Goal: Information Seeking & Learning: Learn about a topic

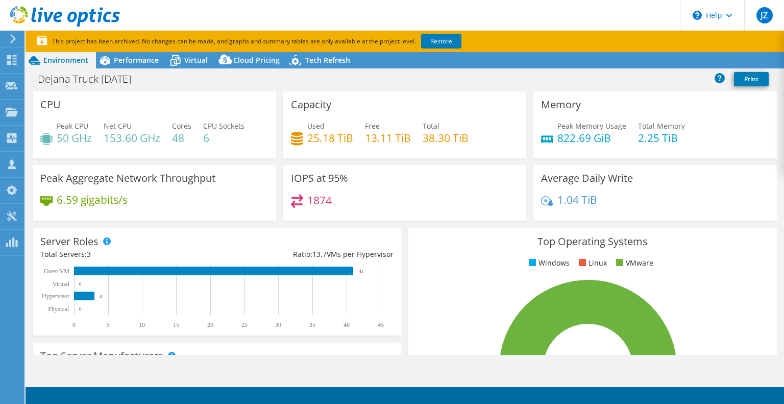
select select "USD"
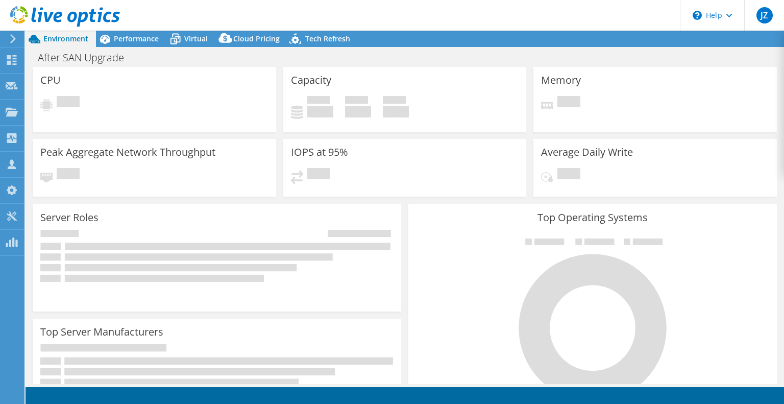
select select "USD"
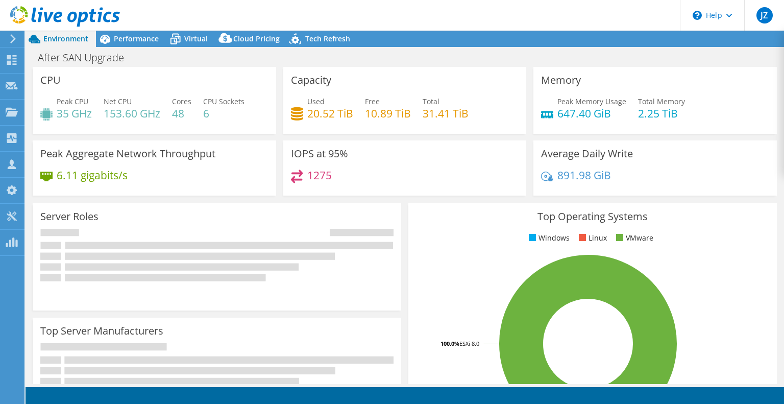
radio input "true"
radio input "false"
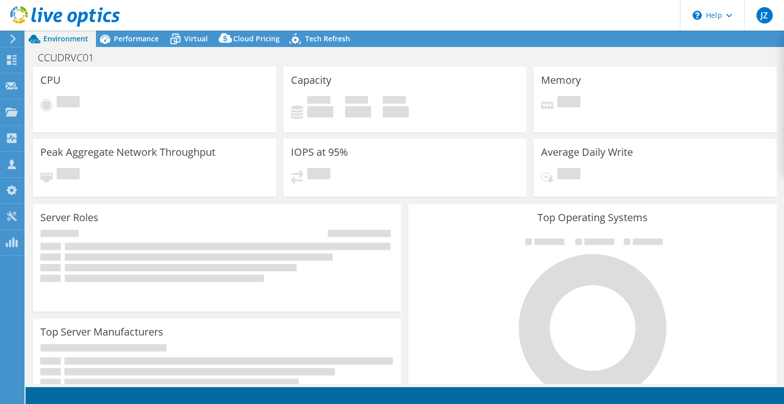
select select "USD"
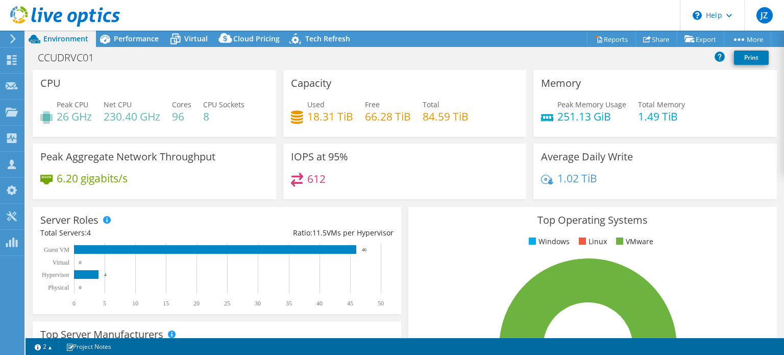
select select "USD"
click at [137, 34] on span "Performance" at bounding box center [136, 39] width 45 height 10
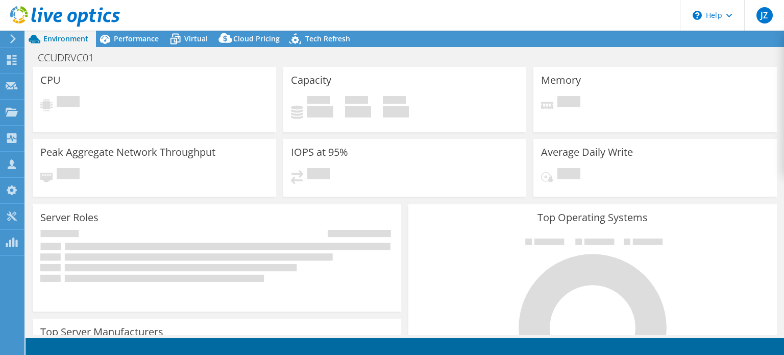
select select "USD"
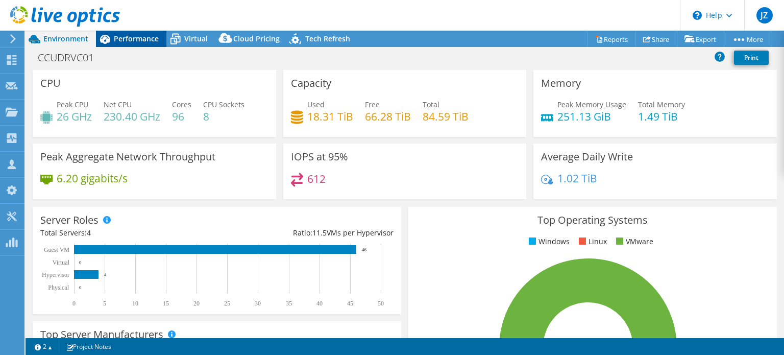
click at [151, 42] on span "Performance" at bounding box center [136, 39] width 45 height 10
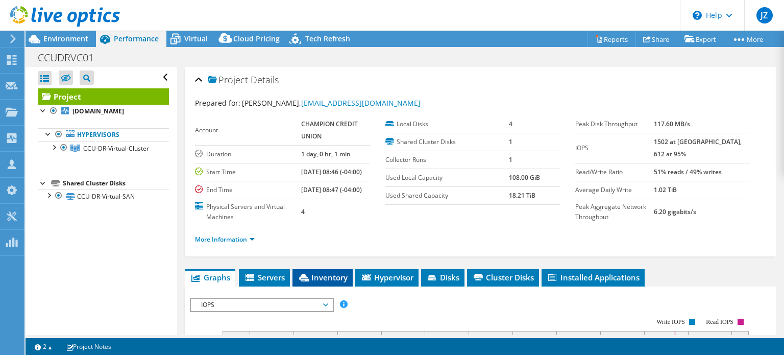
click at [328, 282] on span "Inventory" at bounding box center [322, 277] width 50 height 10
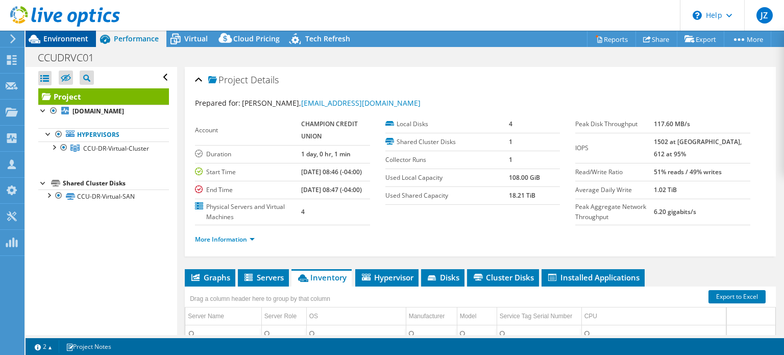
click at [85, 43] on div "Environment" at bounding box center [61, 39] width 70 height 16
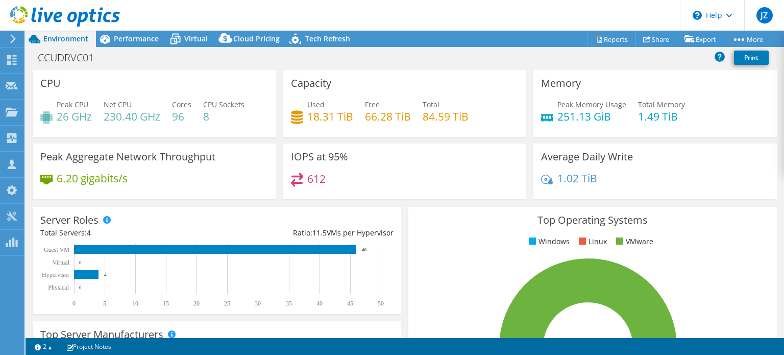
drag, startPoint x: 133, startPoint y: 40, endPoint x: 290, endPoint y: 100, distance: 168.3
click at [133, 40] on span "Performance" at bounding box center [136, 39] width 45 height 10
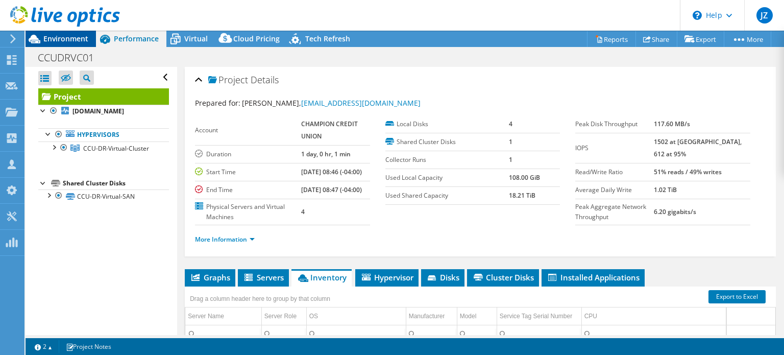
click at [63, 35] on span "Environment" at bounding box center [65, 39] width 45 height 10
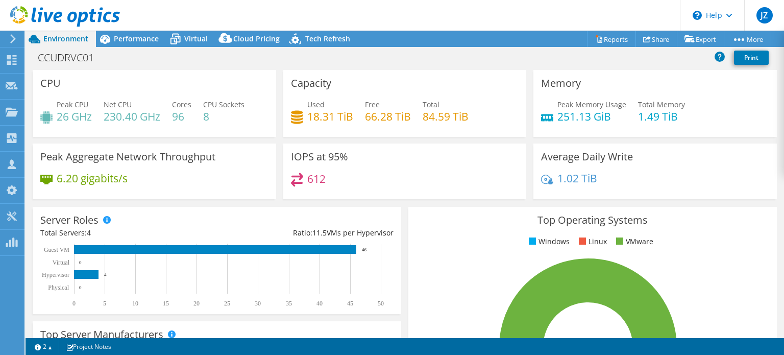
drag, startPoint x: 115, startPoint y: 39, endPoint x: 114, endPoint y: 52, distance: 12.8
click at [115, 39] on span "Performance" at bounding box center [136, 39] width 45 height 10
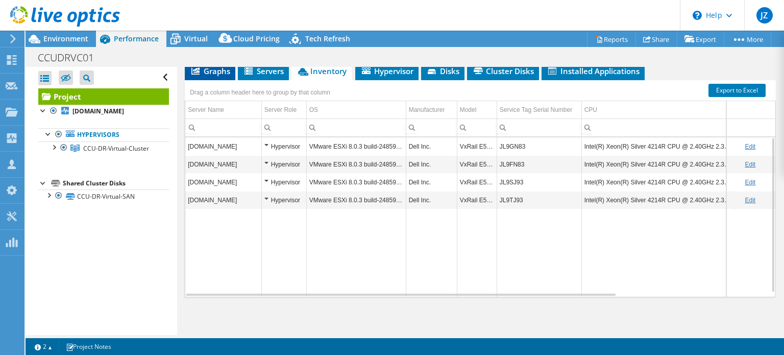
scroll to position [179, 0]
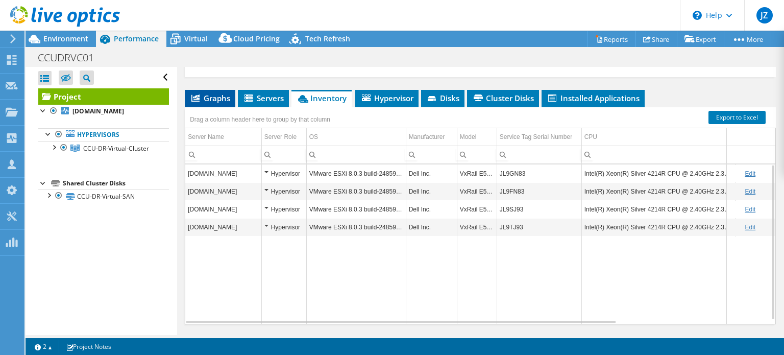
click at [220, 103] on span "Graphs" at bounding box center [210, 98] width 40 height 10
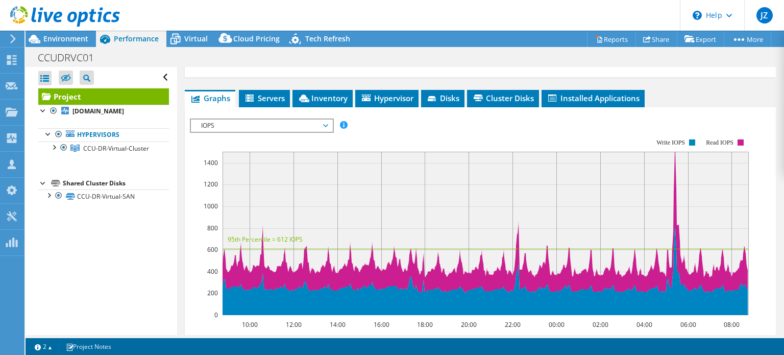
click at [271, 132] on span "IOPS" at bounding box center [261, 125] width 131 height 12
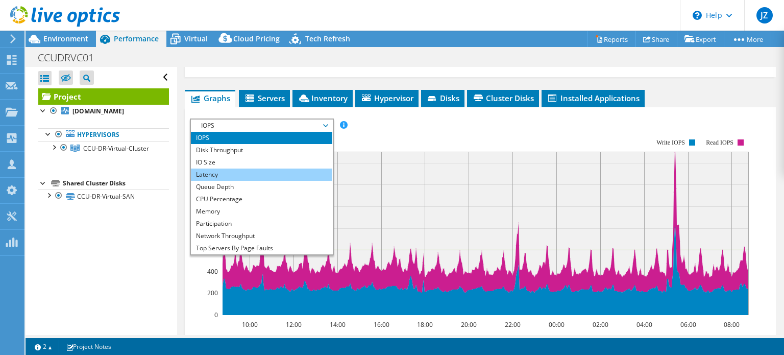
click at [253, 181] on li "Latency" at bounding box center [261, 174] width 141 height 12
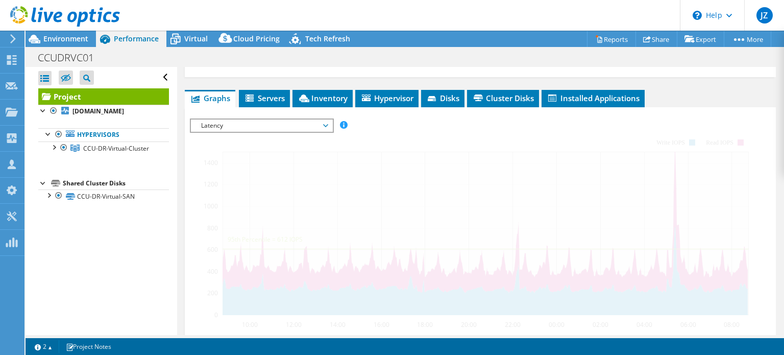
click at [398, 153] on div at bounding box center [480, 292] width 581 height 348
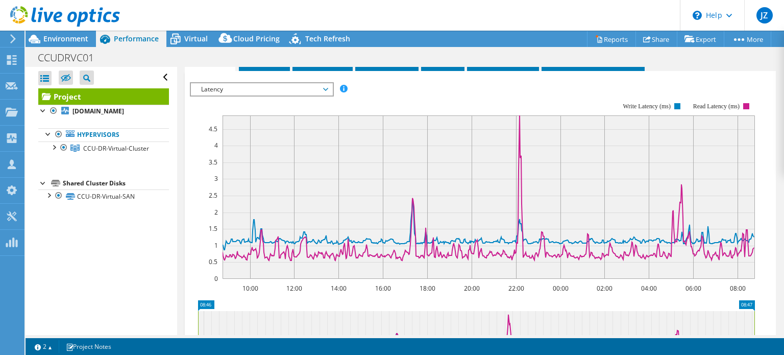
scroll to position [230, 0]
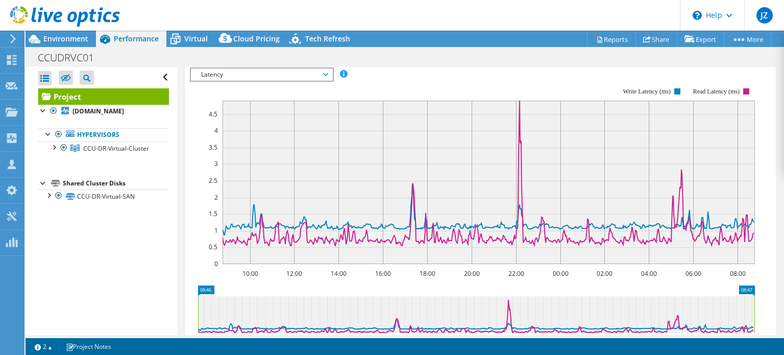
click at [747, 81] on div "IOPS Disk Throughput IO Size Latency Queue Depth CPU Percentage Memory Page Fau…" at bounding box center [480, 74] width 581 height 14
drag, startPoint x: 267, startPoint y: 99, endPoint x: 260, endPoint y: 107, distance: 10.5
click at [267, 81] on span "Latency" at bounding box center [261, 74] width 131 height 12
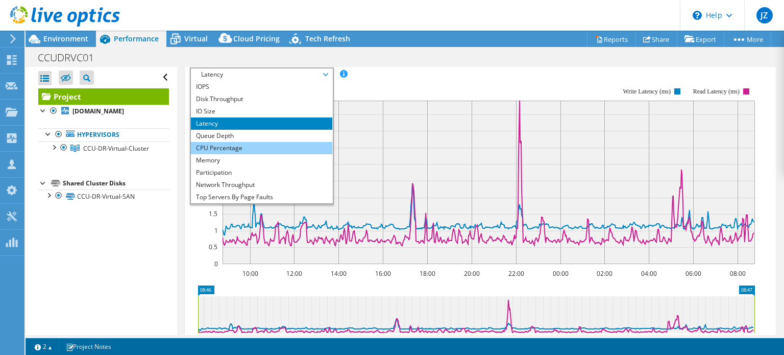
click at [245, 154] on li "CPU Percentage" at bounding box center [261, 148] width 141 height 12
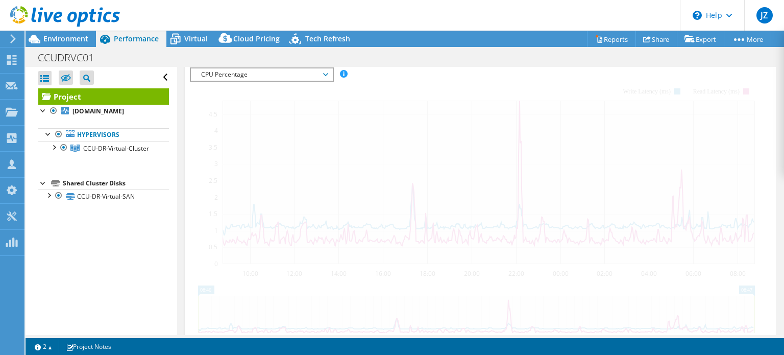
click at [427, 104] on div at bounding box center [480, 241] width 581 height 348
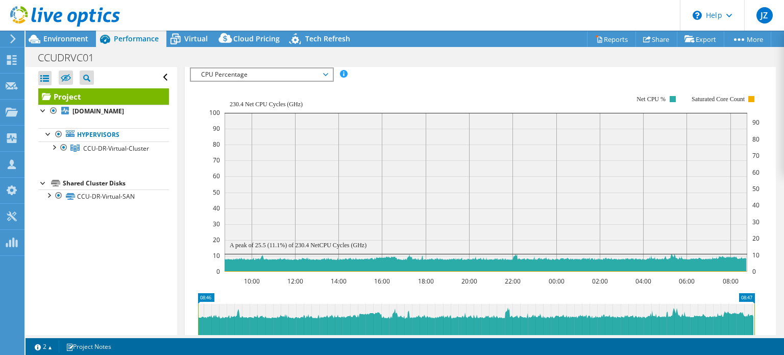
click at [427, 104] on div at bounding box center [480, 245] width 581 height 356
click at [89, 40] on div "Environment" at bounding box center [61, 39] width 70 height 16
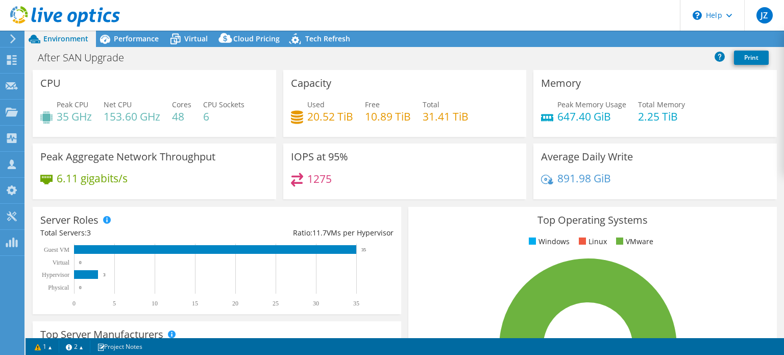
select select "USD"
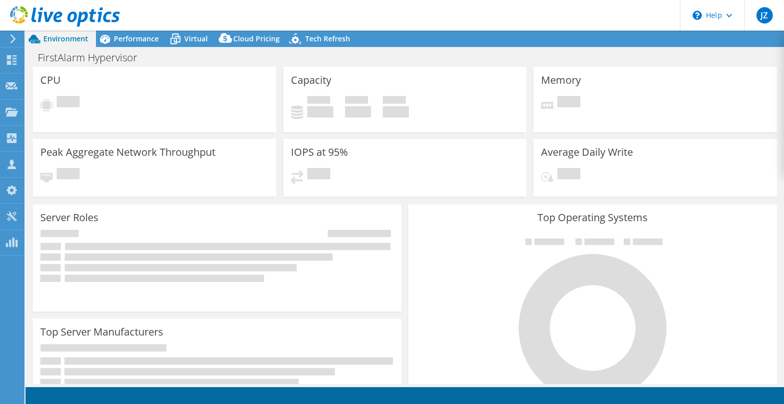
select select "USD"
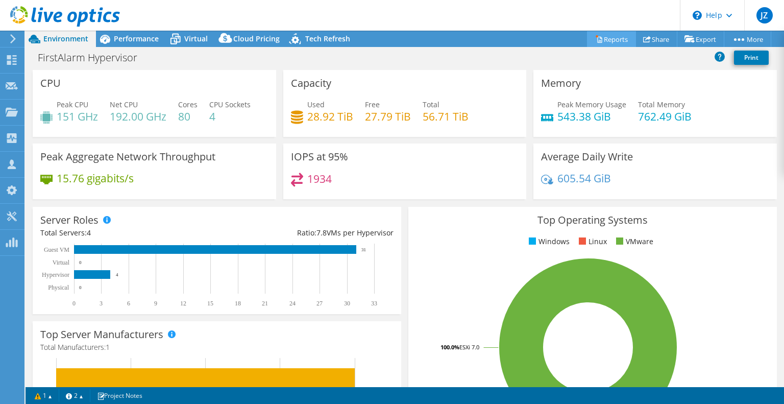
click at [616, 38] on link "Reports" at bounding box center [611, 39] width 49 height 16
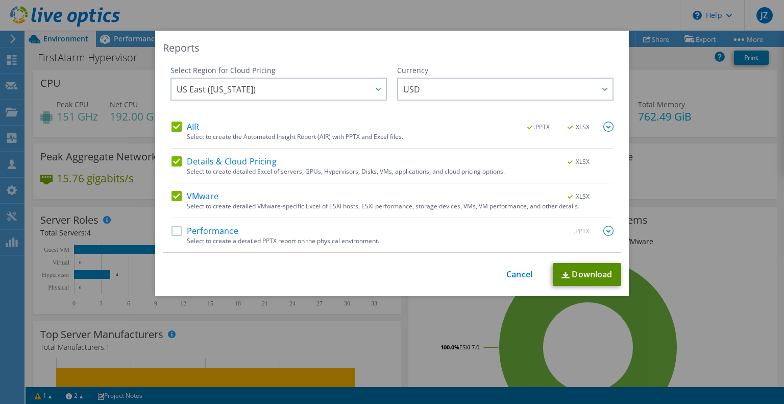
click at [582, 279] on link "Download" at bounding box center [587, 274] width 68 height 23
click at [518, 275] on link "Cancel" at bounding box center [519, 274] width 26 height 10
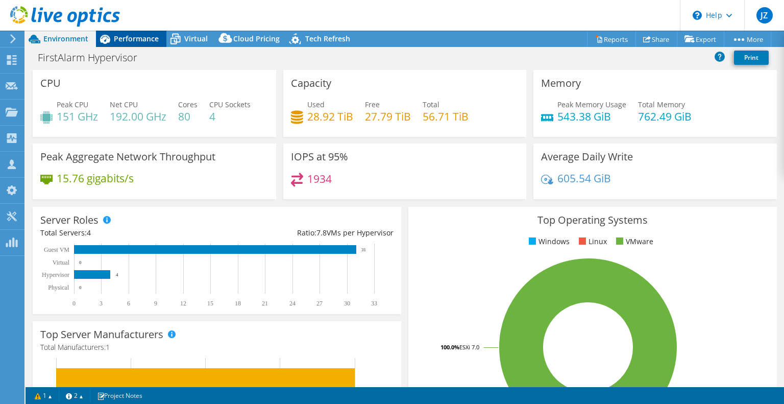
click at [127, 33] on div "Performance" at bounding box center [131, 39] width 70 height 16
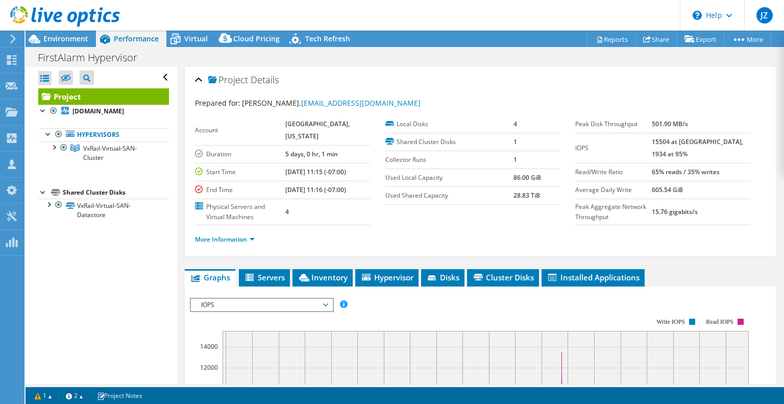
click at [76, 32] on div at bounding box center [60, 17] width 120 height 34
click at [73, 39] on span "Environment" at bounding box center [65, 39] width 45 height 10
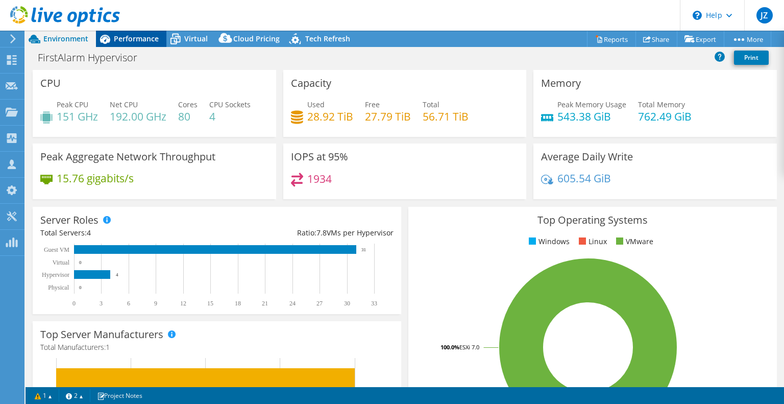
click at [131, 34] on span "Performance" at bounding box center [136, 39] width 45 height 10
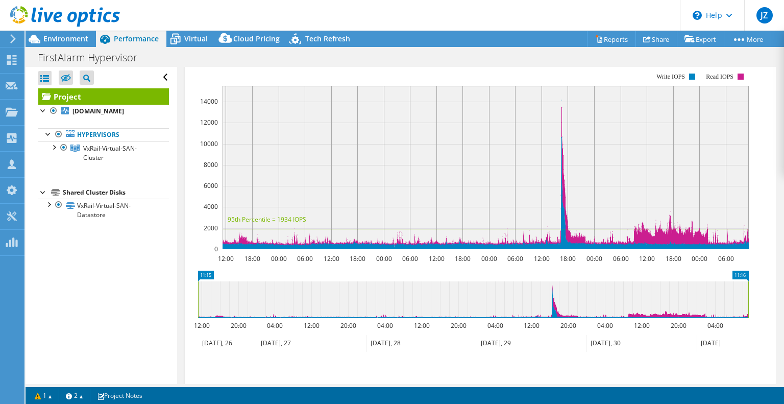
scroll to position [255, 0]
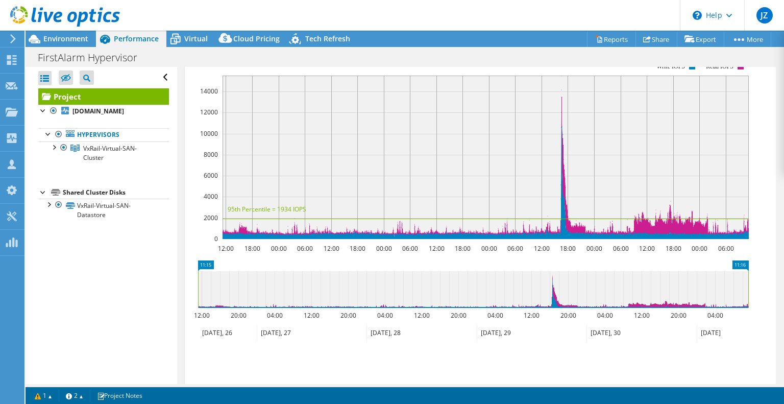
click at [273, 56] on span "IOPS" at bounding box center [261, 49] width 131 height 12
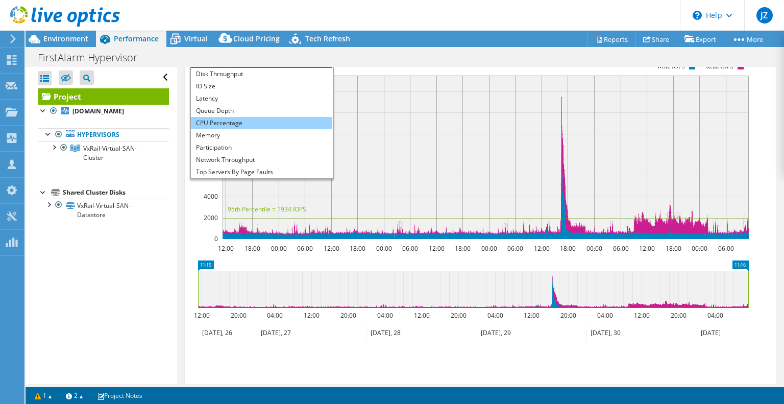
click at [245, 129] on li "CPU Percentage" at bounding box center [261, 123] width 141 height 12
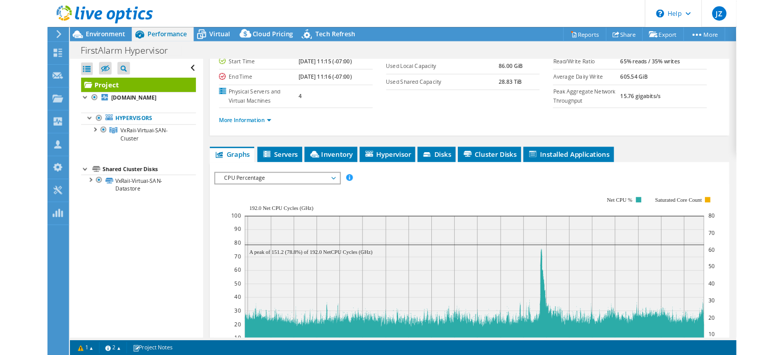
scroll to position [102, 0]
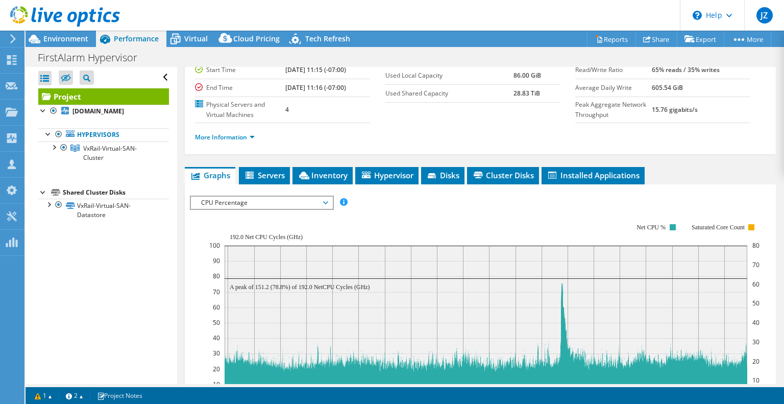
click at [69, 33] on div at bounding box center [60, 17] width 120 height 34
click at [71, 44] on div "Environment" at bounding box center [61, 39] width 70 height 16
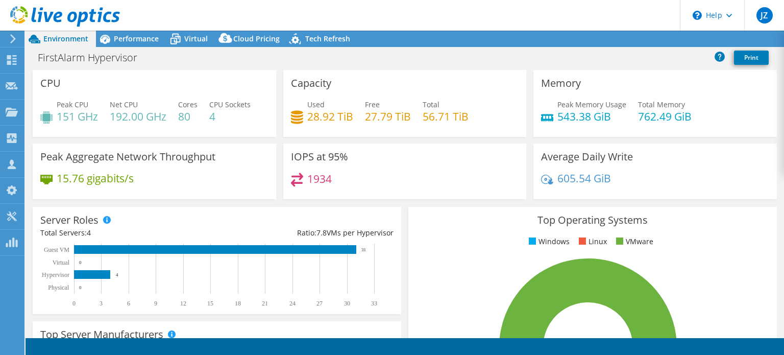
select select "USD"
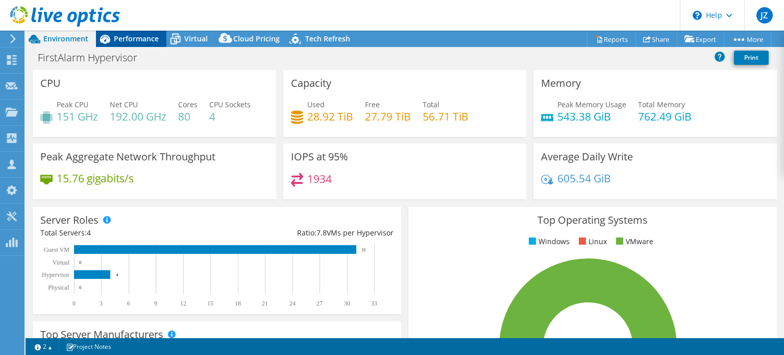
click at [144, 43] on div "Performance" at bounding box center [131, 39] width 70 height 16
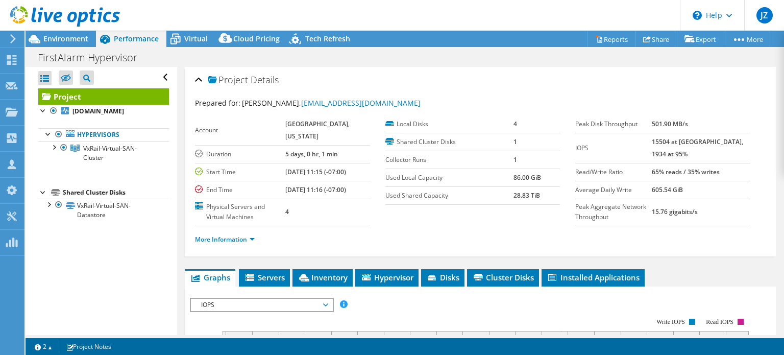
click at [339, 286] on li "Inventory" at bounding box center [322, 277] width 60 height 17
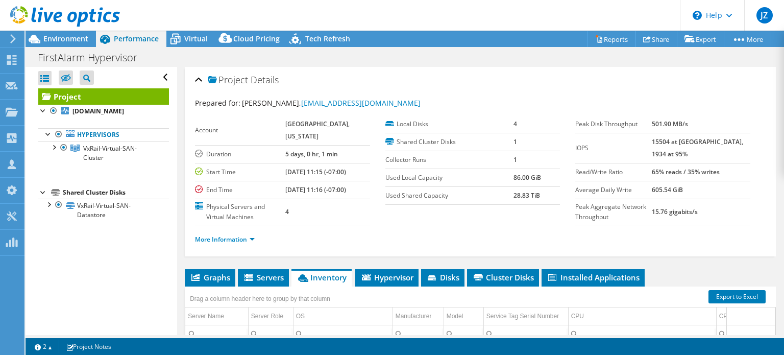
click at [61, 34] on div at bounding box center [60, 17] width 120 height 34
click at [62, 39] on span "Environment" at bounding box center [65, 39] width 45 height 10
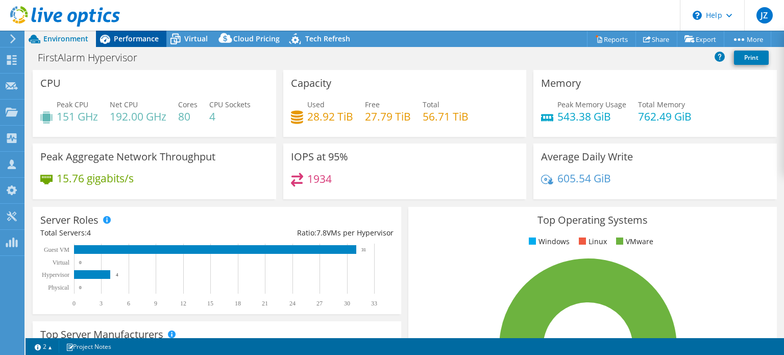
click at [138, 37] on span "Performance" at bounding box center [136, 39] width 45 height 10
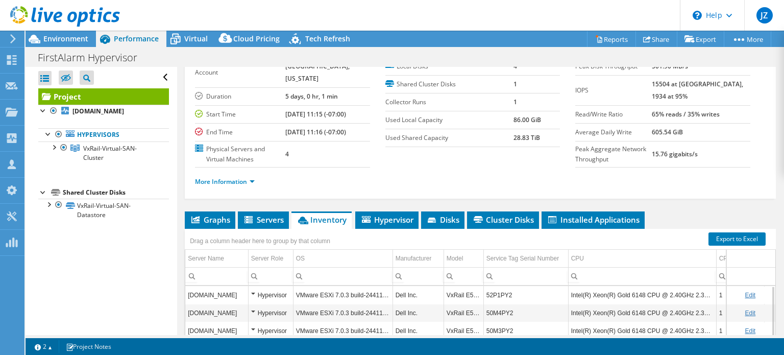
scroll to position [51, 0]
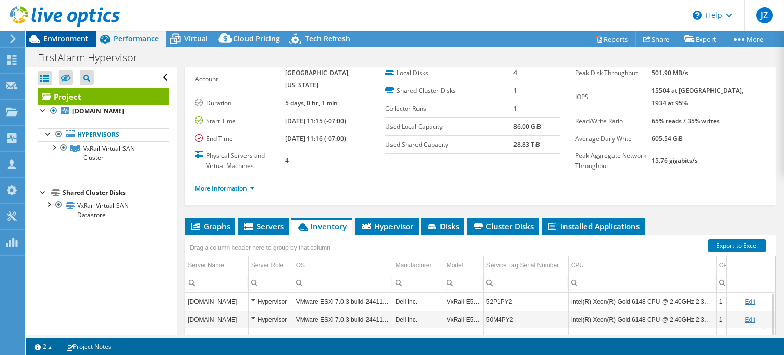
click at [35, 44] on icon at bounding box center [35, 39] width 18 height 18
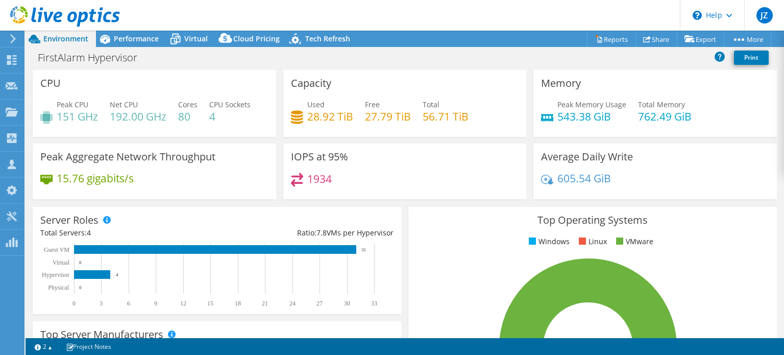
drag, startPoint x: 132, startPoint y: 40, endPoint x: 269, endPoint y: 77, distance: 141.6
click at [132, 40] on span "Performance" at bounding box center [136, 39] width 45 height 10
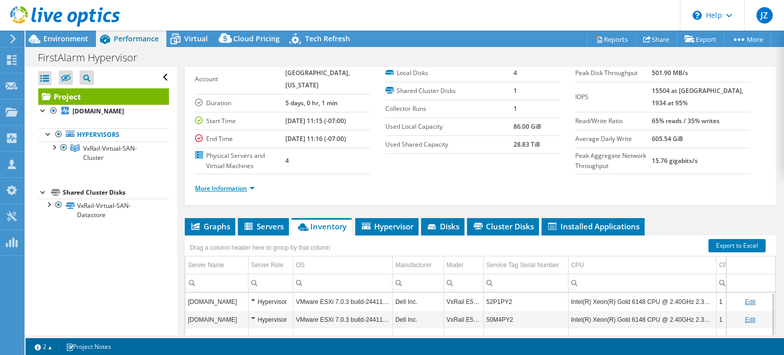
click at [243, 192] on link "More Information" at bounding box center [225, 188] width 60 height 9
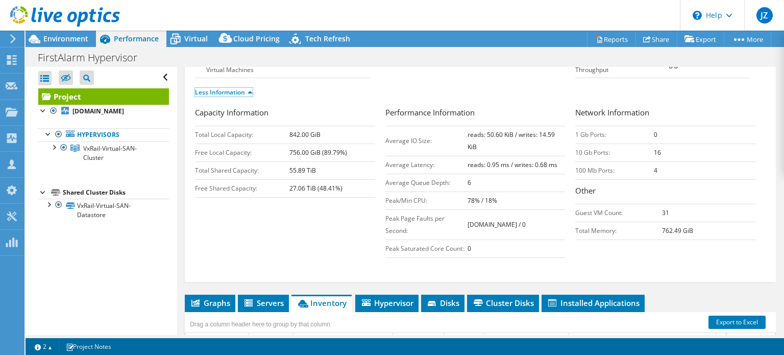
scroll to position [153, 0]
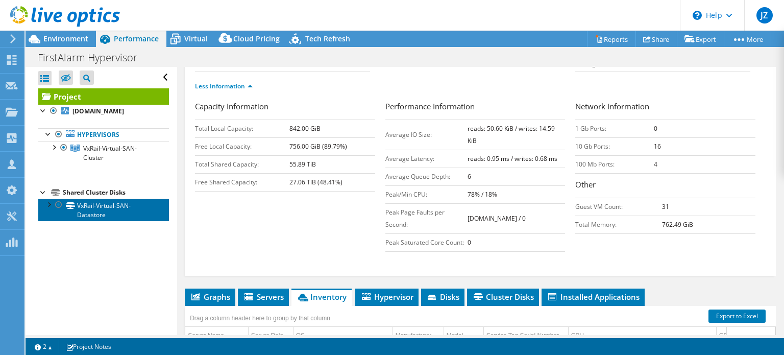
click at [93, 208] on link "VxRail-Virtual-SAN-Datastore" at bounding box center [103, 209] width 131 height 22
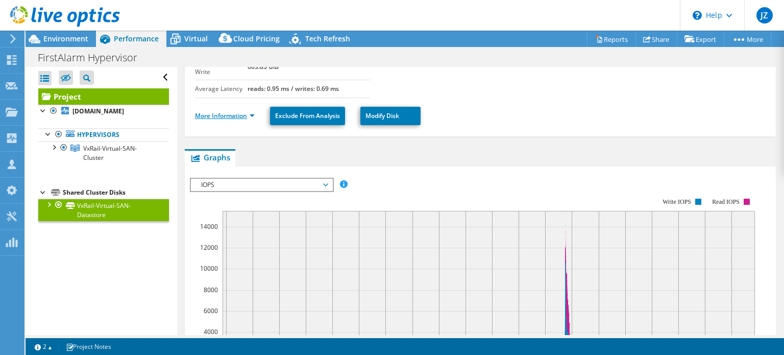
click at [239, 111] on link "More Information" at bounding box center [225, 115] width 60 height 9
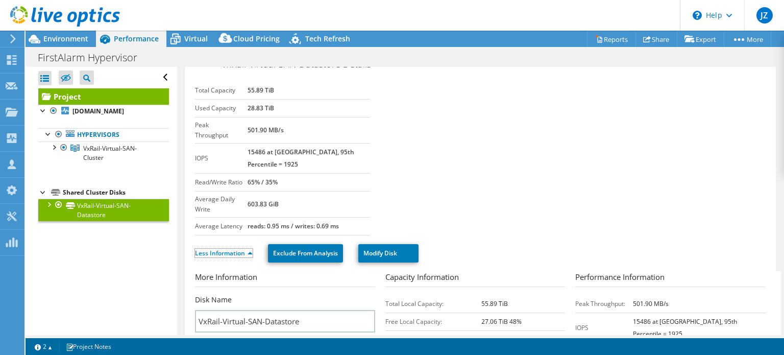
scroll to position [0, 0]
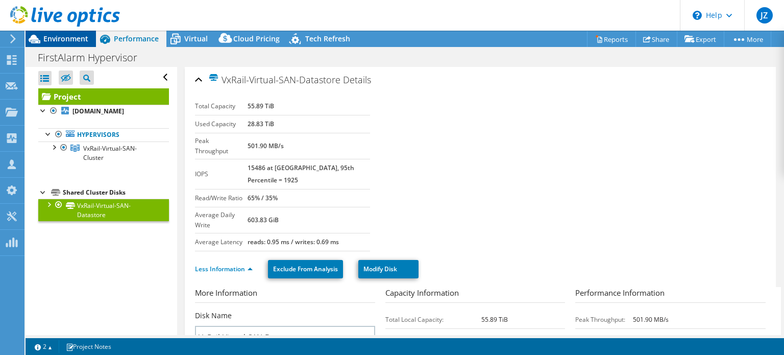
click at [78, 42] on span "Environment" at bounding box center [65, 39] width 45 height 10
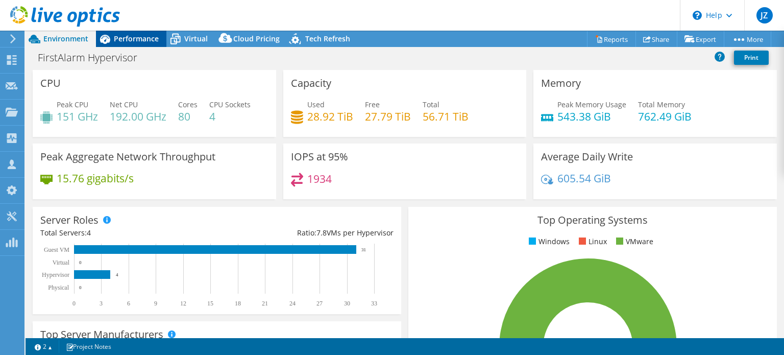
click at [118, 40] on span "Performance" at bounding box center [136, 39] width 45 height 10
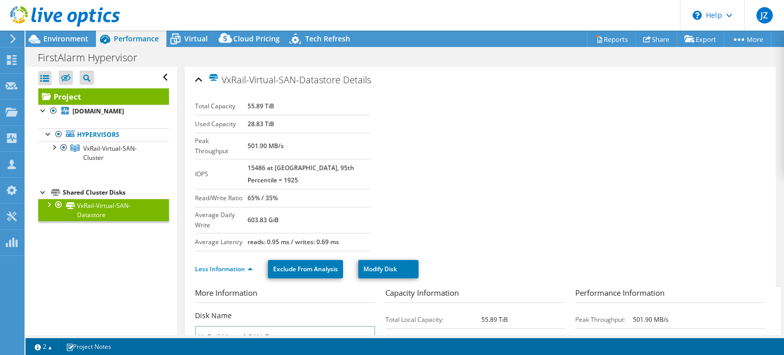
click at [121, 41] on span "Performance" at bounding box center [136, 39] width 45 height 10
click at [80, 94] on link "Project" at bounding box center [103, 96] width 131 height 16
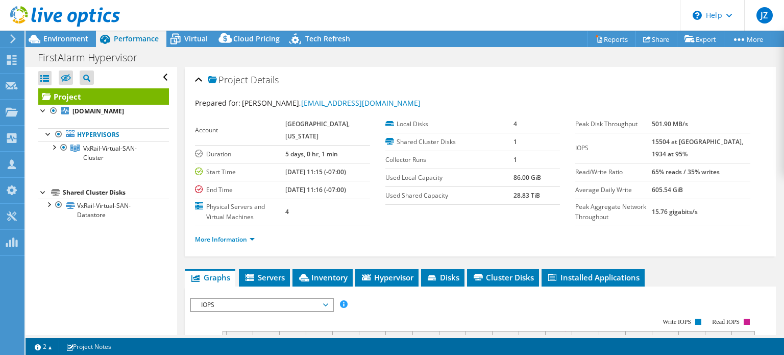
click at [94, 96] on link "Project" at bounding box center [103, 96] width 131 height 16
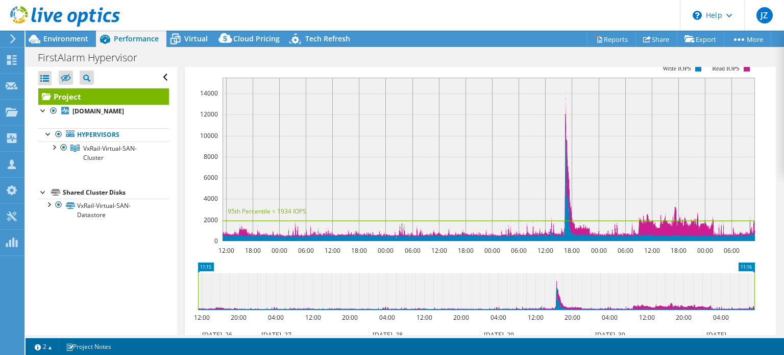
scroll to position [255, 0]
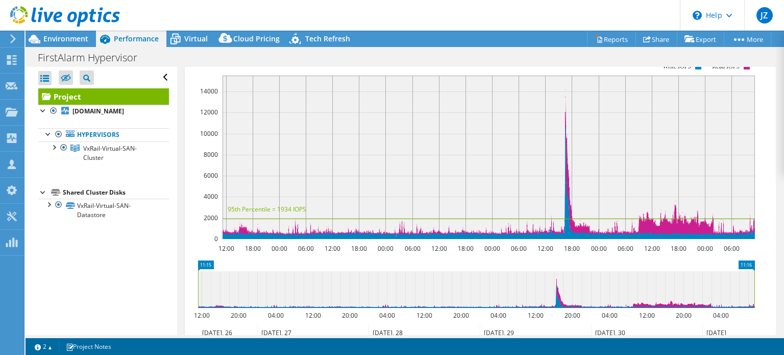
click at [313, 56] on span "IOPS" at bounding box center [261, 49] width 131 height 12
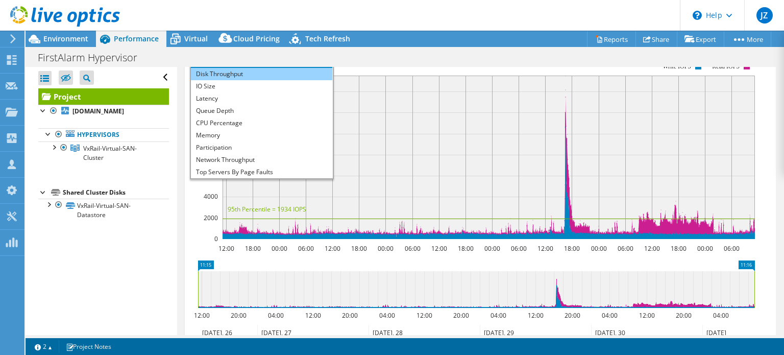
click at [291, 80] on li "Disk Throughput" at bounding box center [261, 74] width 141 height 12
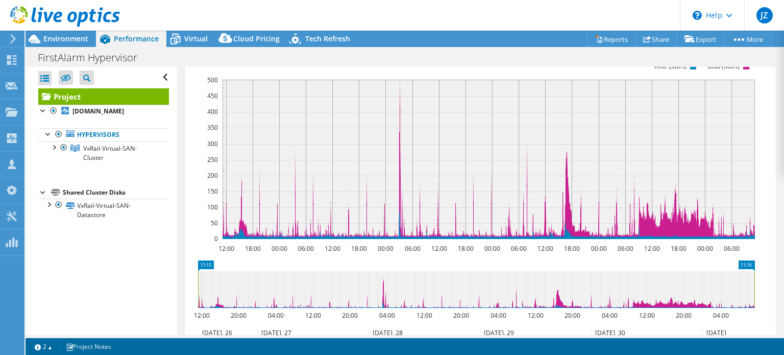
click at [277, 56] on span "Disk Throughput" at bounding box center [261, 49] width 131 height 12
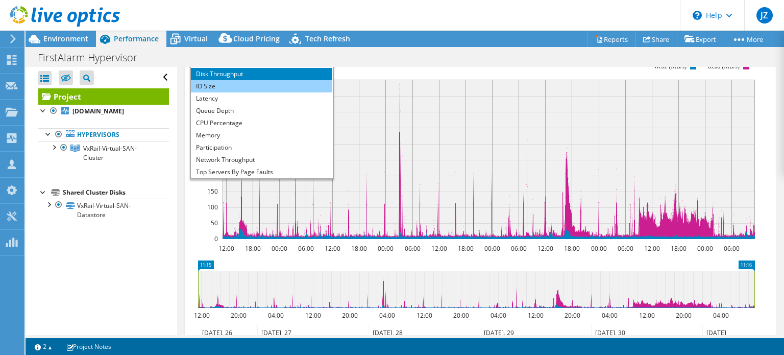
click at [255, 92] on li "IO Size" at bounding box center [261, 86] width 141 height 12
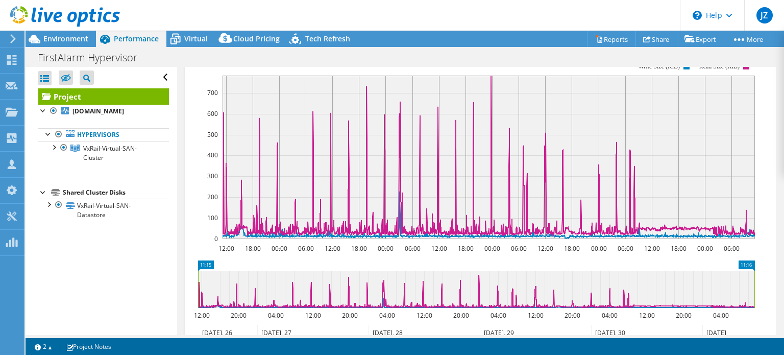
click at [275, 56] on span "IO Size" at bounding box center [261, 49] width 131 height 12
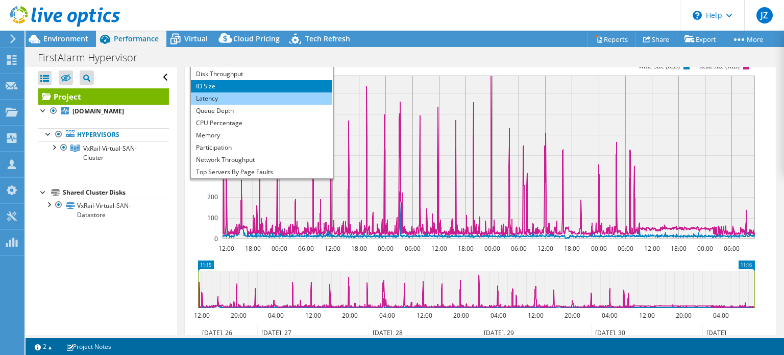
click at [249, 105] on li "Latency" at bounding box center [261, 98] width 141 height 12
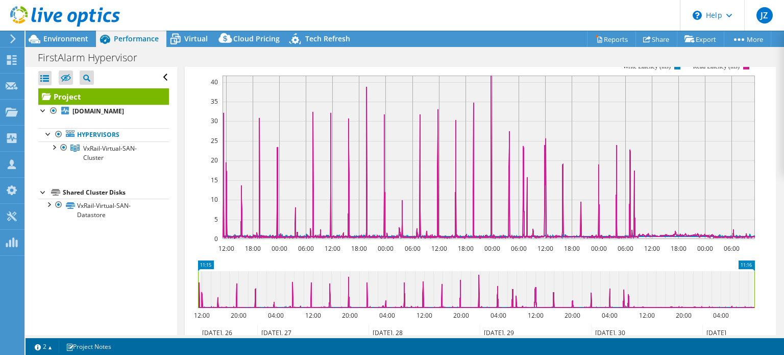
click at [273, 56] on span "Latency" at bounding box center [261, 49] width 131 height 12
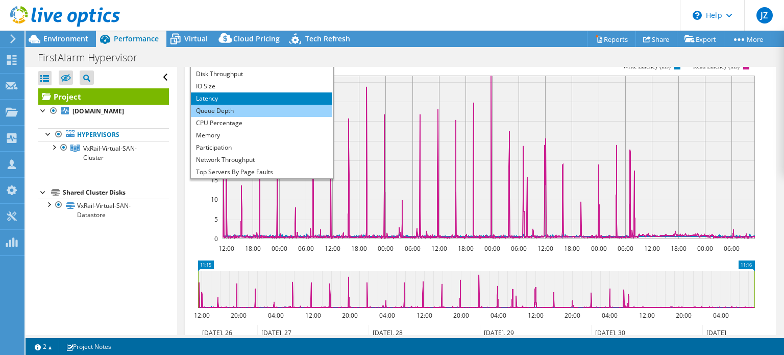
click at [235, 117] on li "Queue Depth" at bounding box center [261, 111] width 141 height 12
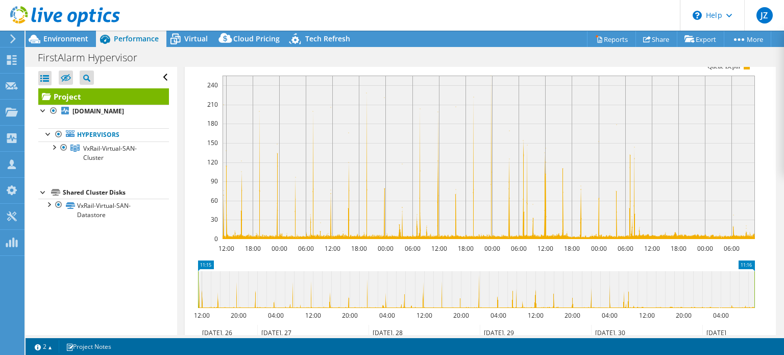
click at [287, 56] on span "Queue Depth" at bounding box center [261, 49] width 131 height 12
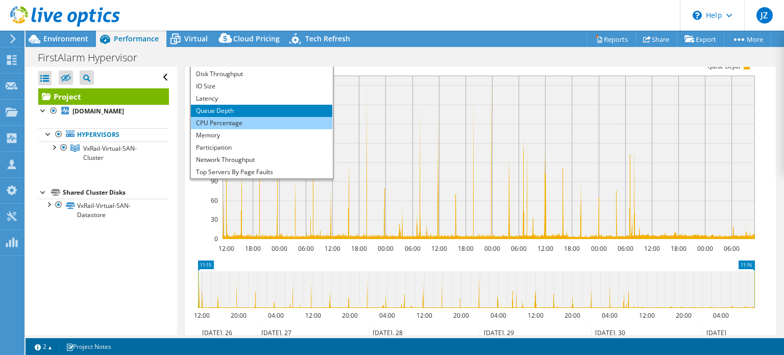
click at [268, 129] on li "CPU Percentage" at bounding box center [261, 123] width 141 height 12
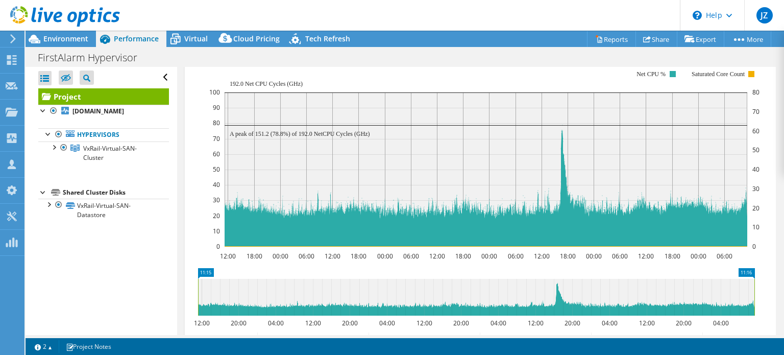
click at [271, 56] on span "CPU Percentage" at bounding box center [261, 49] width 131 height 12
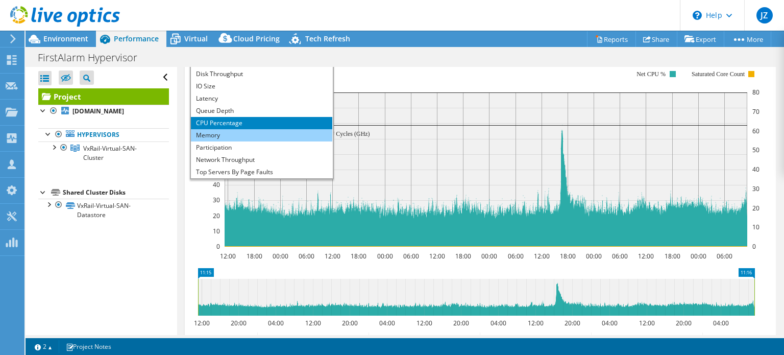
click at [266, 141] on li "Memory" at bounding box center [261, 135] width 141 height 12
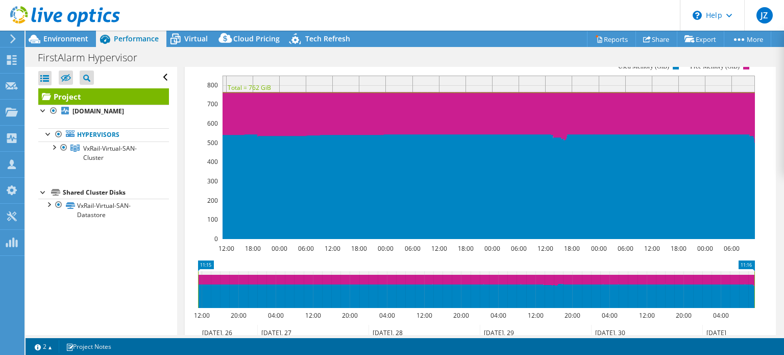
click at [288, 56] on span "Memory" at bounding box center [261, 49] width 131 height 12
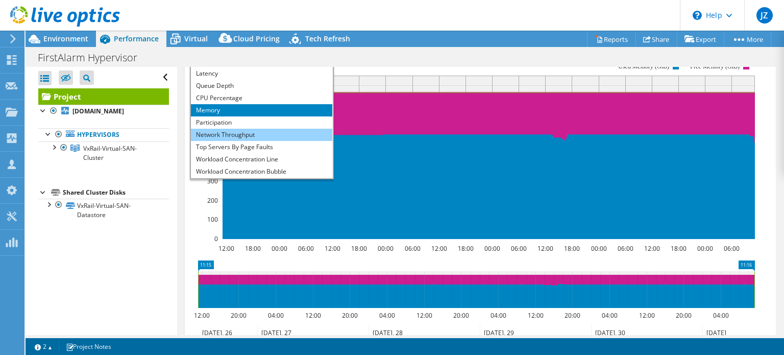
scroll to position [37, 0]
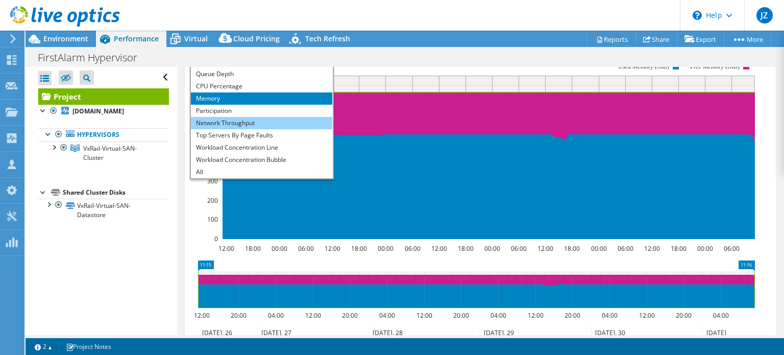
click at [267, 166] on li "Workload Concentration Bubble" at bounding box center [261, 160] width 141 height 12
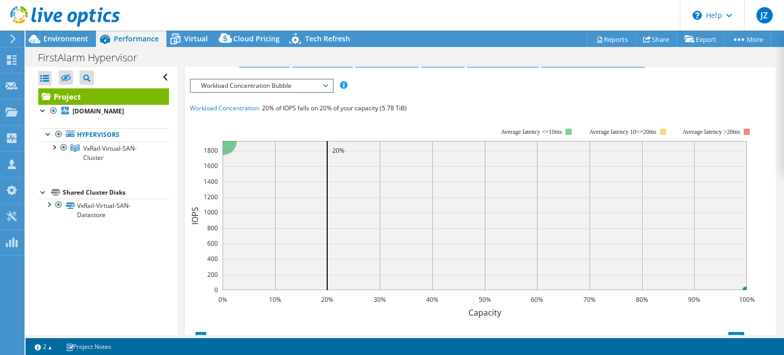
scroll to position [204, 0]
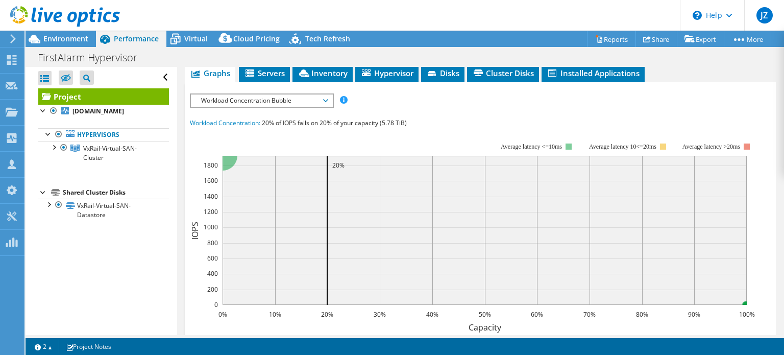
click at [268, 115] on div "IOPS Disk Throughput IO Size Latency Queue Depth CPU Percentage Memory Page Fau…" at bounding box center [480, 279] width 581 height 383
click at [267, 107] on span "Workload Concentration Bubble" at bounding box center [261, 100] width 131 height 12
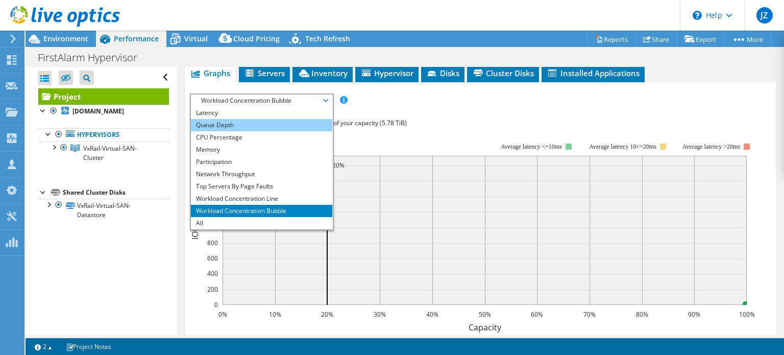
click at [256, 131] on li "Queue Depth" at bounding box center [261, 125] width 141 height 12
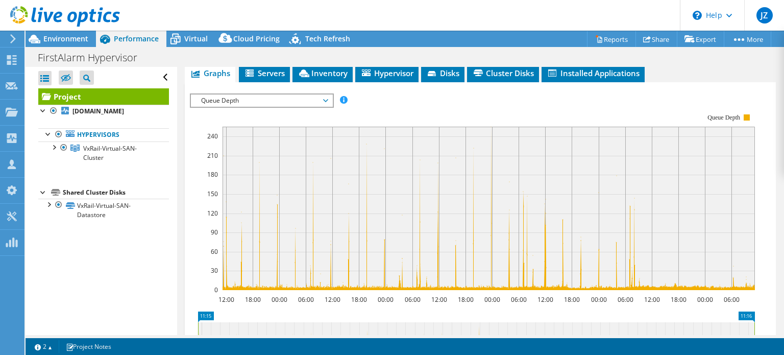
click at [298, 107] on span "Queue Depth" at bounding box center [261, 100] width 131 height 12
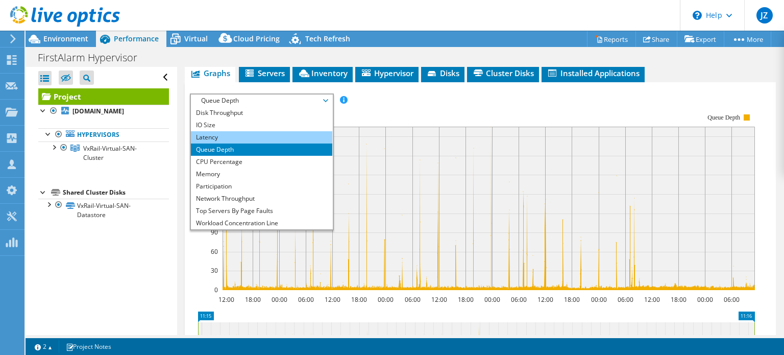
scroll to position [0, 0]
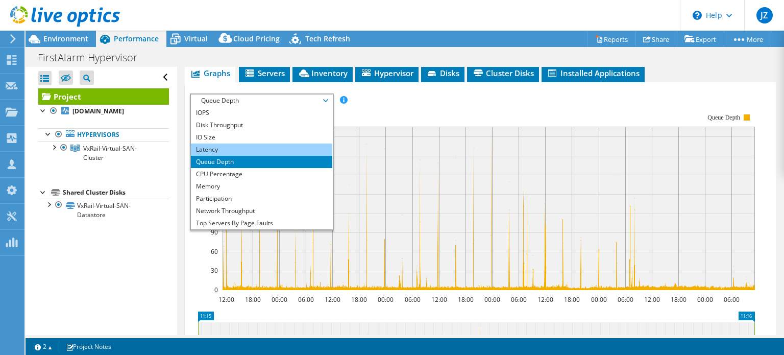
click at [259, 156] on li "Latency" at bounding box center [261, 149] width 141 height 12
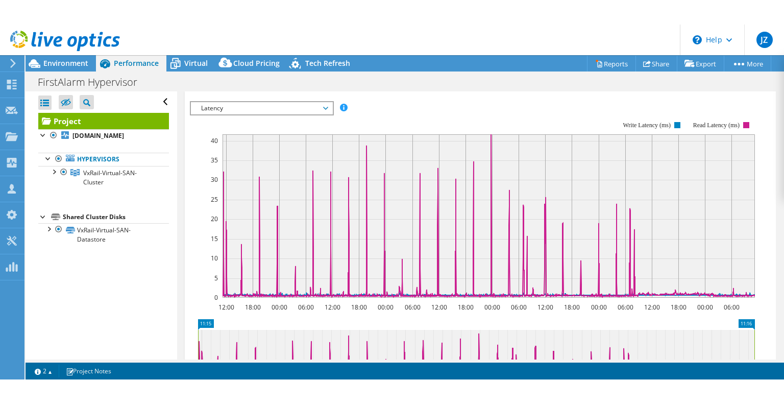
scroll to position [222, 0]
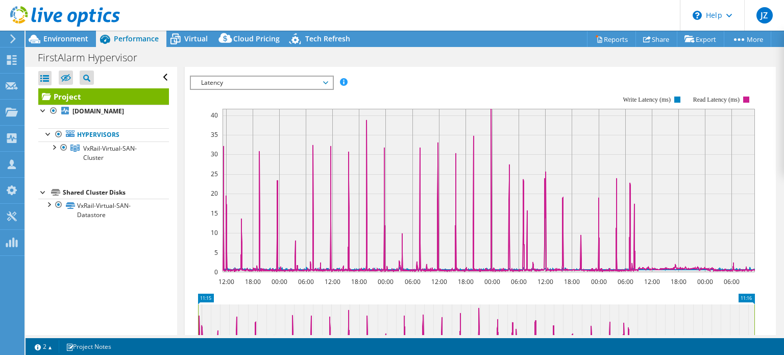
click at [155, 257] on div "Open All Close All Hide Excluded Nodes Project Tree Filter" at bounding box center [101, 201] width 151 height 268
click at [286, 89] on span "Latency" at bounding box center [261, 83] width 131 height 12
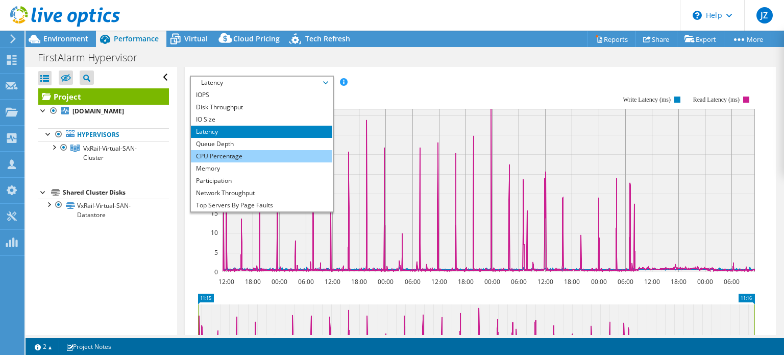
click at [235, 162] on li "CPU Percentage" at bounding box center [261, 156] width 141 height 12
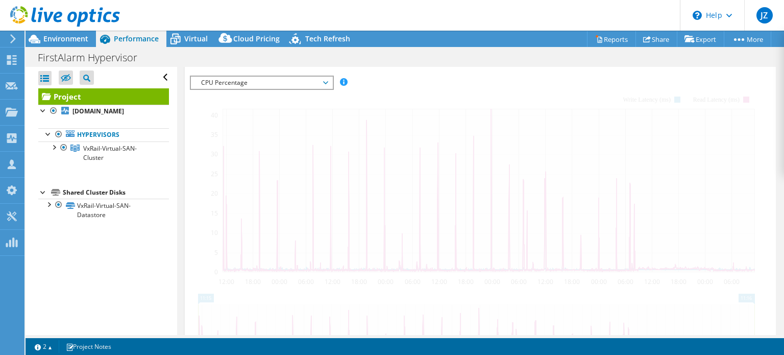
click at [482, 102] on div at bounding box center [480, 250] width 581 height 348
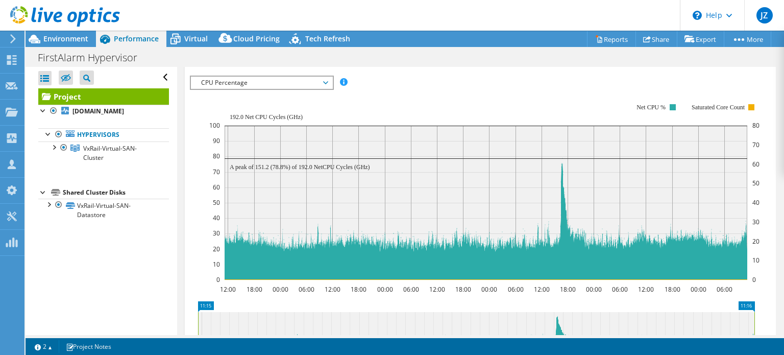
click at [482, 102] on div at bounding box center [480, 254] width 581 height 356
click at [52, 38] on span "Environment" at bounding box center [65, 39] width 45 height 10
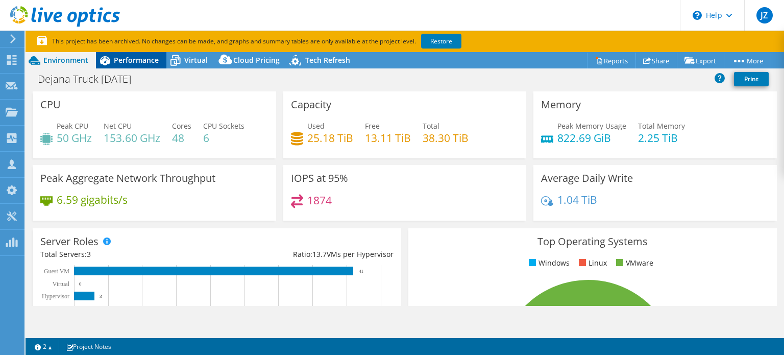
click at [147, 59] on span "Performance" at bounding box center [136, 60] width 45 height 10
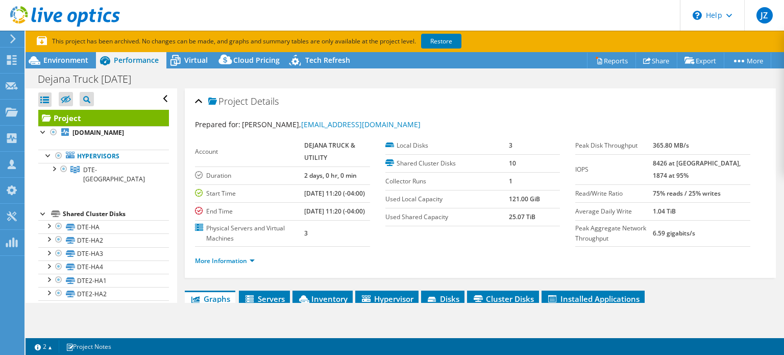
click at [76, 119] on link "Project" at bounding box center [103, 118] width 131 height 16
click at [84, 61] on span "Environment" at bounding box center [65, 60] width 45 height 10
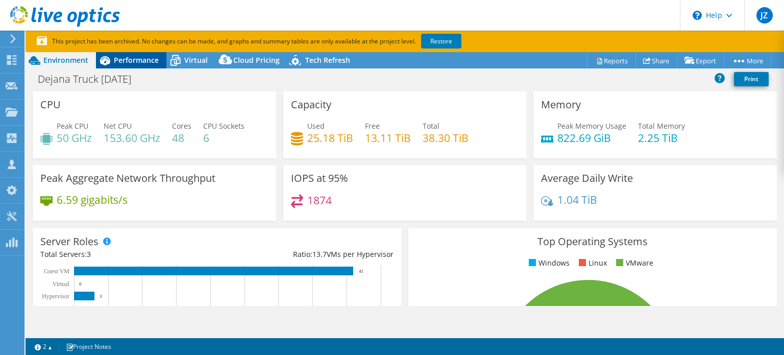
click at [125, 61] on span "Performance" at bounding box center [136, 60] width 45 height 10
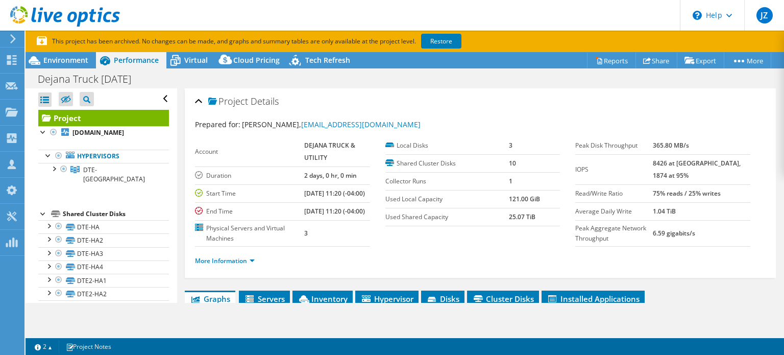
click at [77, 116] on link "Project" at bounding box center [103, 118] width 131 height 16
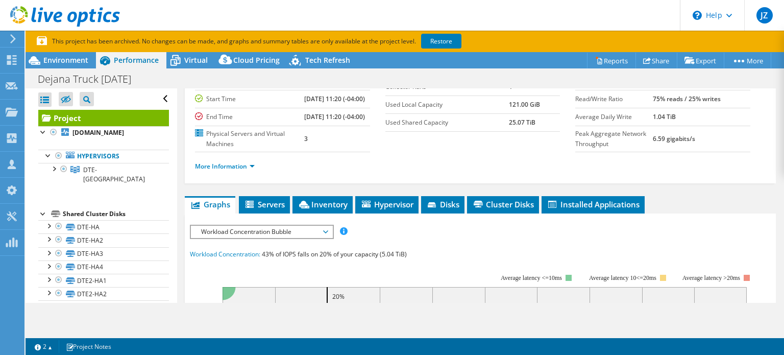
scroll to position [51, 0]
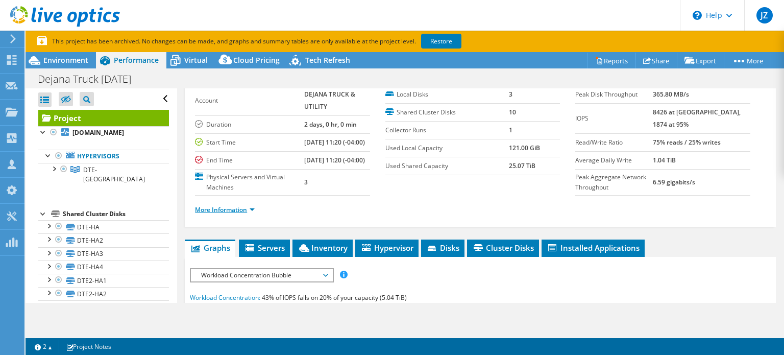
click at [237, 214] on link "More Information" at bounding box center [225, 209] width 60 height 9
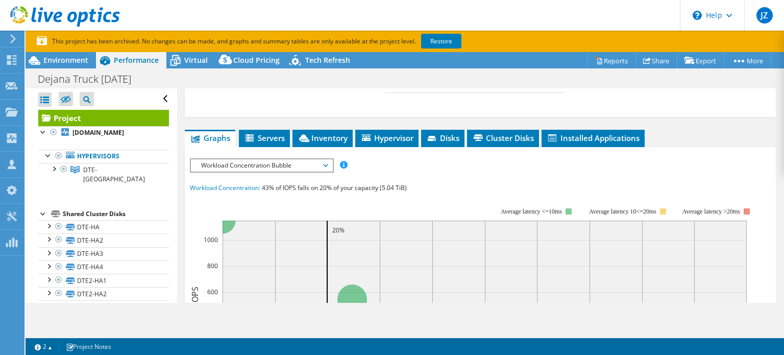
scroll to position [408, 0]
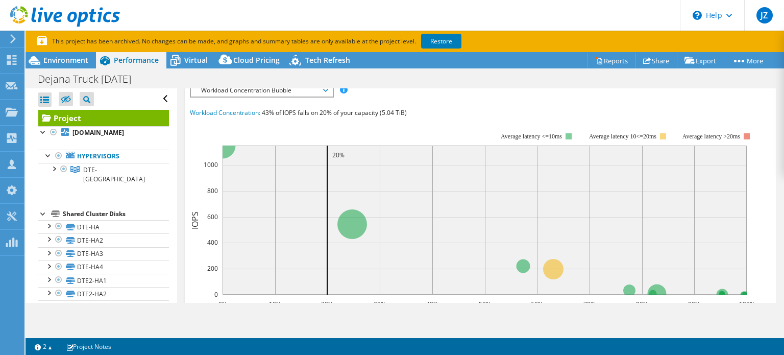
click at [268, 96] on span "Workload Concentration Bubble" at bounding box center [261, 90] width 131 height 12
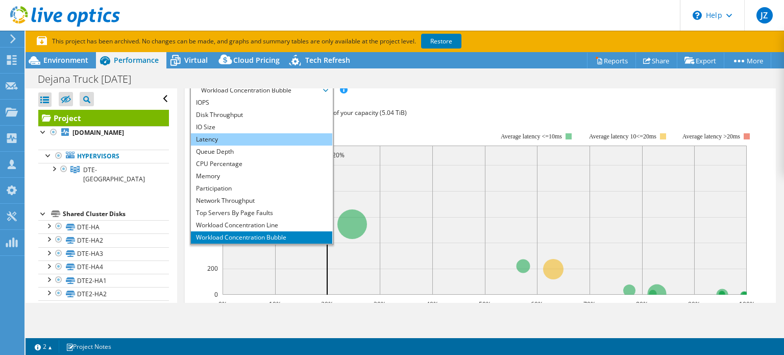
click at [249, 145] on li "Latency" at bounding box center [261, 139] width 141 height 12
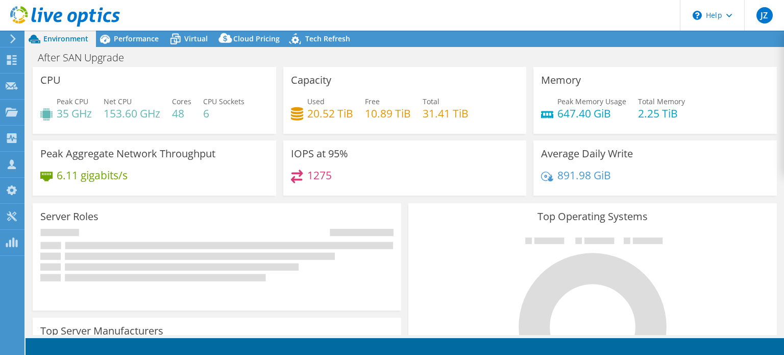
select select "USD"
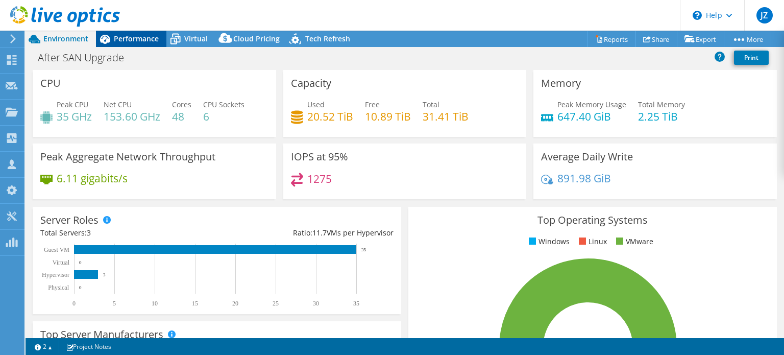
click at [133, 40] on span "Performance" at bounding box center [136, 39] width 45 height 10
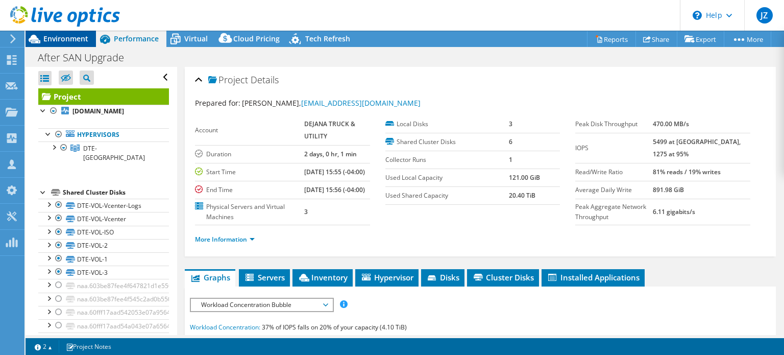
click at [59, 36] on span "Environment" at bounding box center [65, 39] width 45 height 10
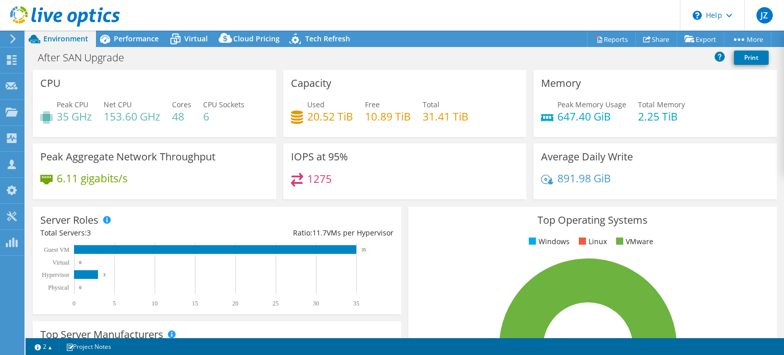
click at [136, 30] on header "JZ Partner Team Member [PERSON_NAME] [PERSON_NAME][EMAIL_ADDRESS][DOMAIN_NAME] …" at bounding box center [392, 15] width 784 height 31
click at [136, 44] on div "Performance" at bounding box center [131, 39] width 70 height 16
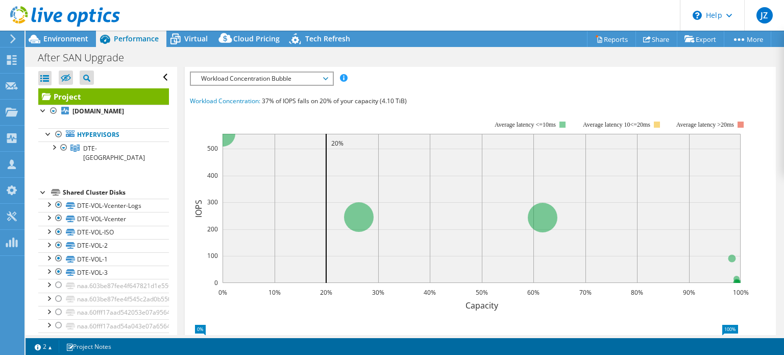
scroll to position [204, 0]
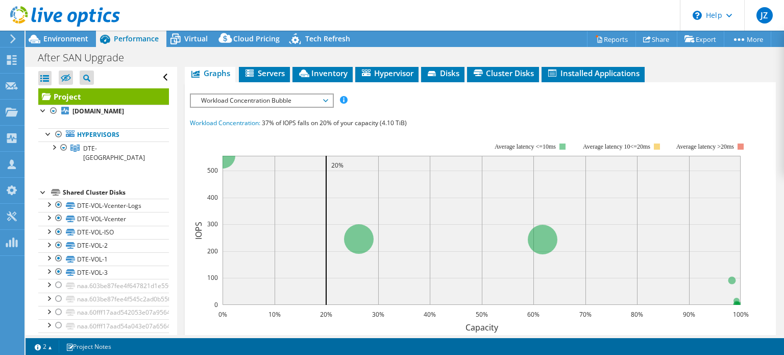
click at [281, 107] on span "Workload Concentration Bubble" at bounding box center [261, 100] width 131 height 12
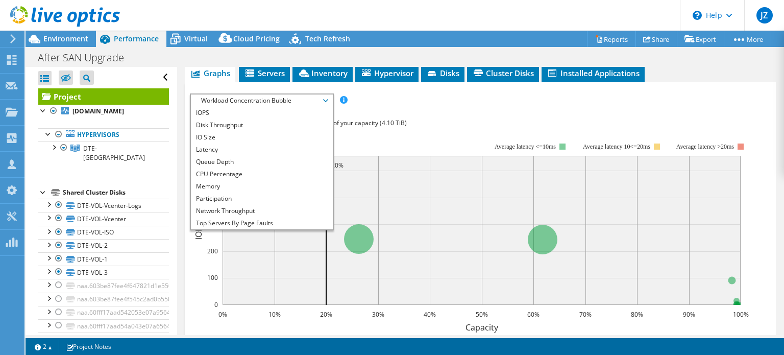
drag, startPoint x: 259, startPoint y: 171, endPoint x: 464, endPoint y: 156, distance: 205.2
click at [259, 156] on li "Latency" at bounding box center [261, 149] width 141 height 12
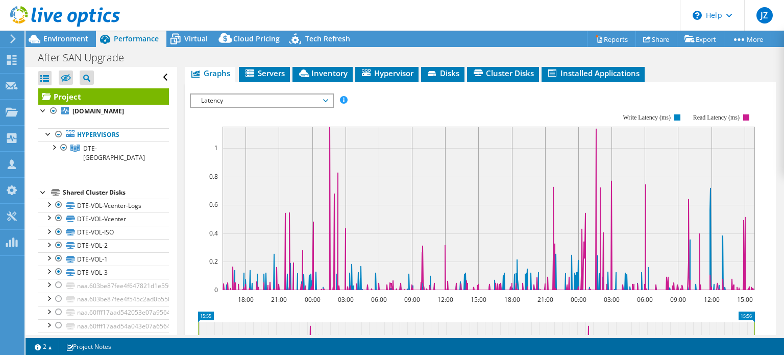
click at [547, 136] on div at bounding box center [480, 267] width 581 height 348
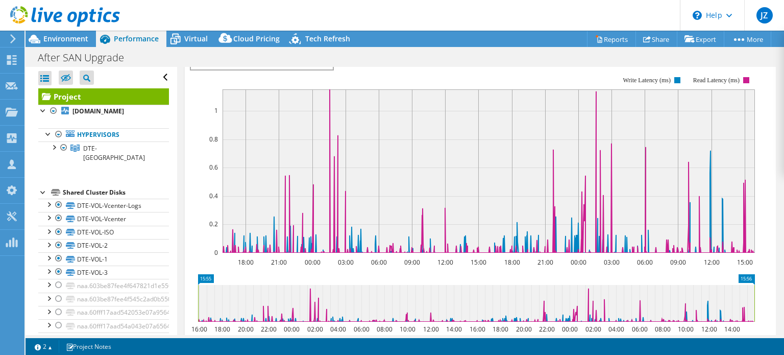
scroll to position [255, 0]
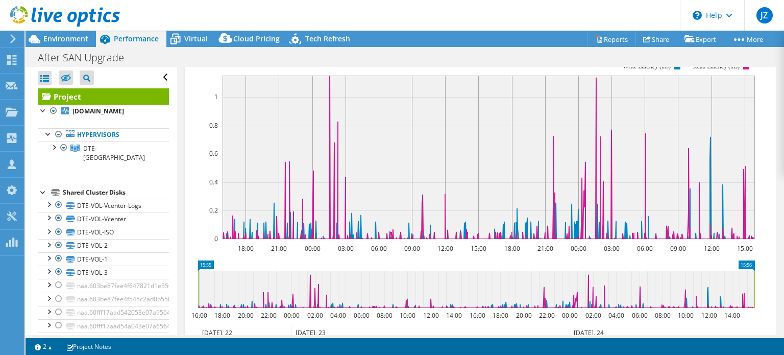
click at [706, 71] on rect at bounding box center [472, 150] width 565 height 204
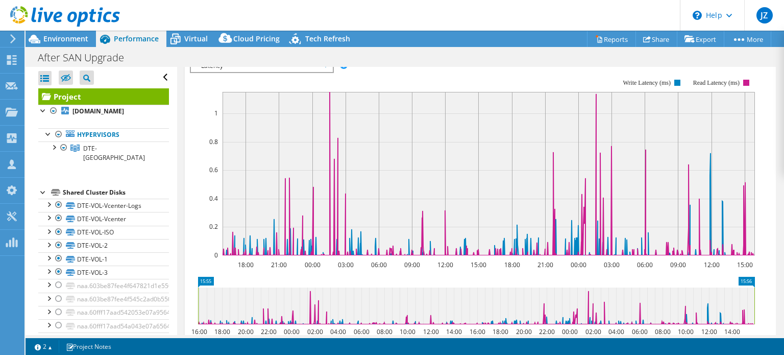
scroll to position [237, 0]
click at [294, 73] on span "Latency" at bounding box center [261, 67] width 131 height 12
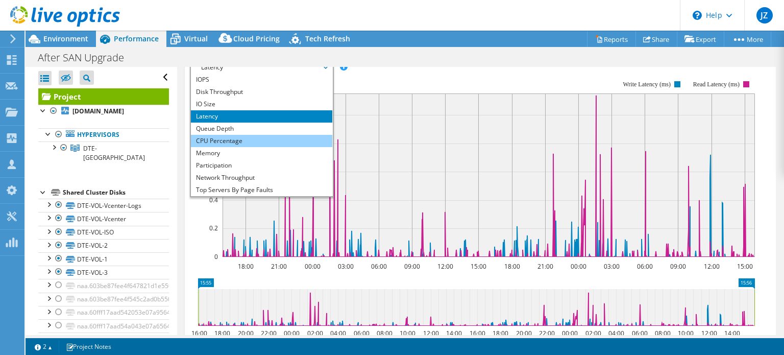
click at [253, 147] on li "CPU Percentage" at bounding box center [261, 141] width 141 height 12
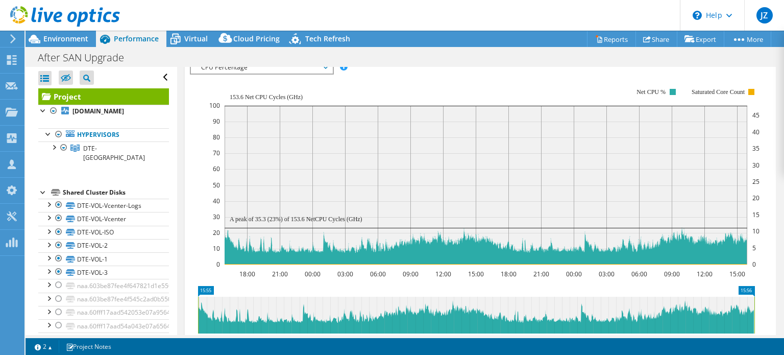
click at [534, 74] on div "IOPS Disk Throughput IO Size Latency Queue Depth CPU Percentage Memory Page Fau…" at bounding box center [480, 67] width 581 height 14
click at [741, 74] on div "IOPS Disk Throughput IO Size Latency Queue Depth CPU Percentage Memory Page Fau…" at bounding box center [480, 67] width 581 height 14
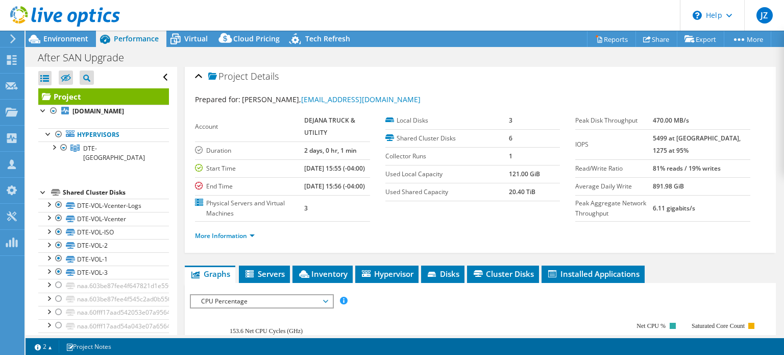
scroll to position [0, 0]
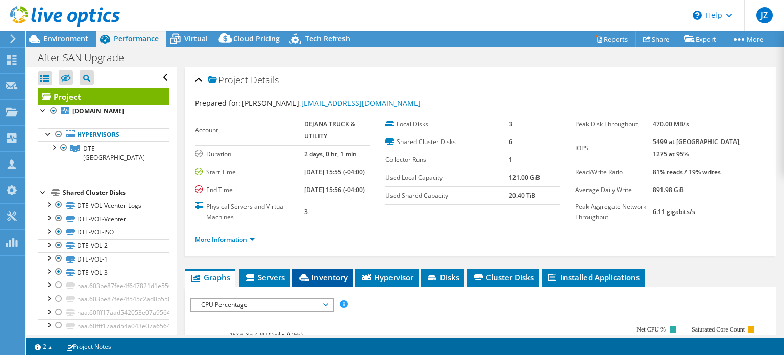
drag, startPoint x: 320, startPoint y: 302, endPoint x: 317, endPoint y: 292, distance: 10.8
click at [320, 282] on span "Inventory" at bounding box center [322, 277] width 50 height 10
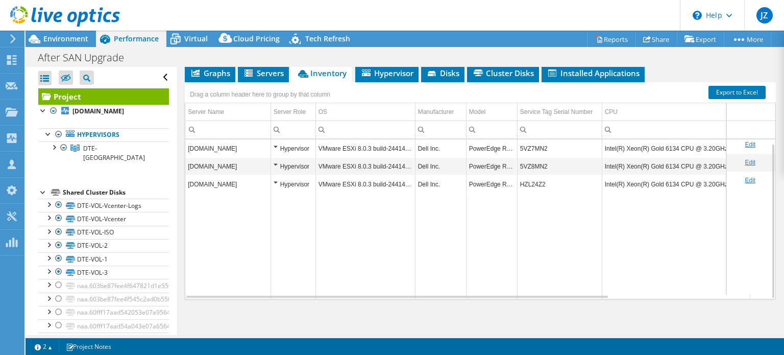
scroll to position [4, 0]
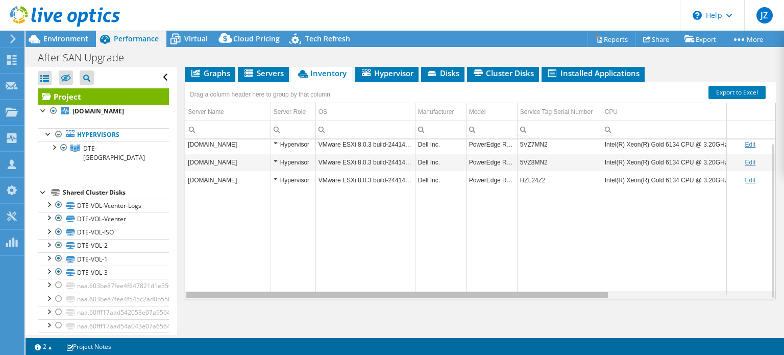
click at [578, 297] on div "Data grid" at bounding box center [396, 295] width 421 height 6
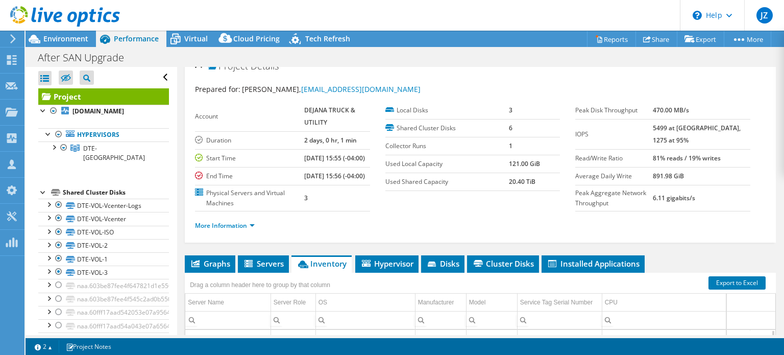
scroll to position [0, 0]
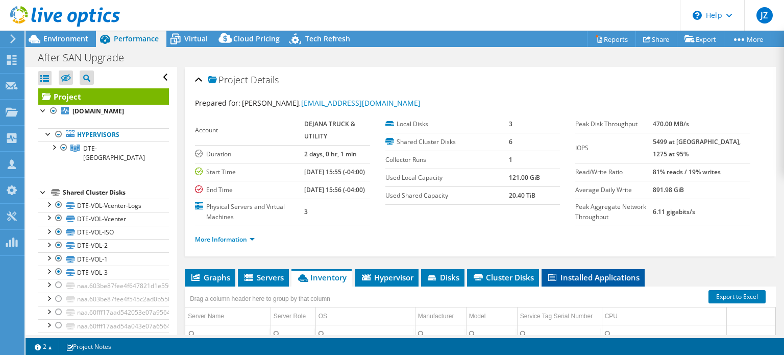
click at [599, 282] on span "Installed Applications" at bounding box center [592, 277] width 93 height 10
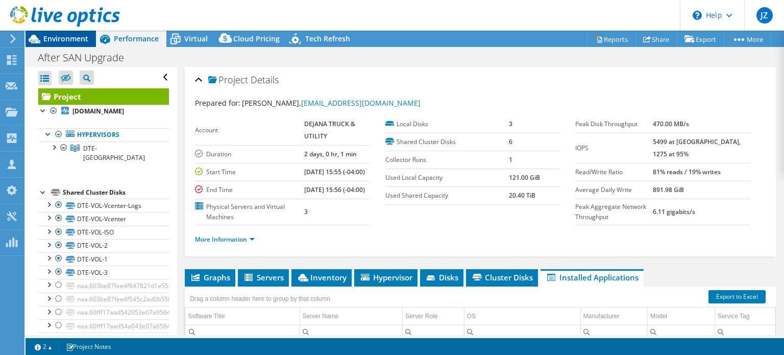
click at [62, 39] on span "Environment" at bounding box center [65, 39] width 45 height 10
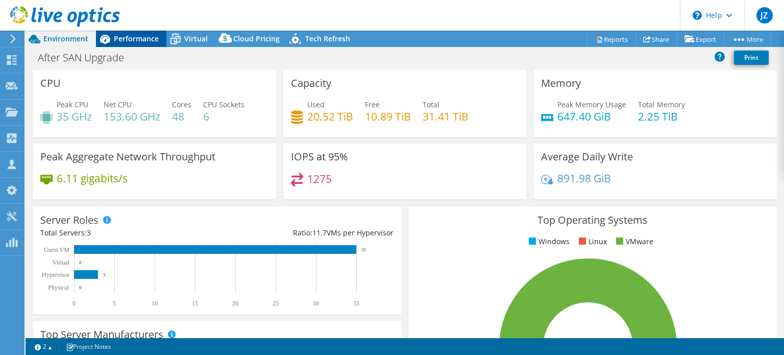
click at [155, 42] on span "Performance" at bounding box center [136, 39] width 45 height 10
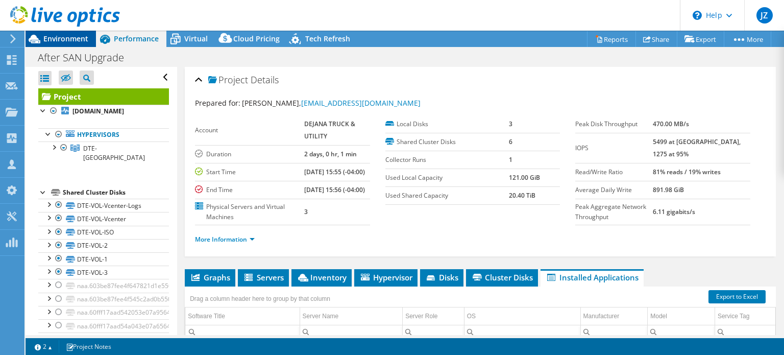
click at [85, 42] on span "Environment" at bounding box center [65, 39] width 45 height 10
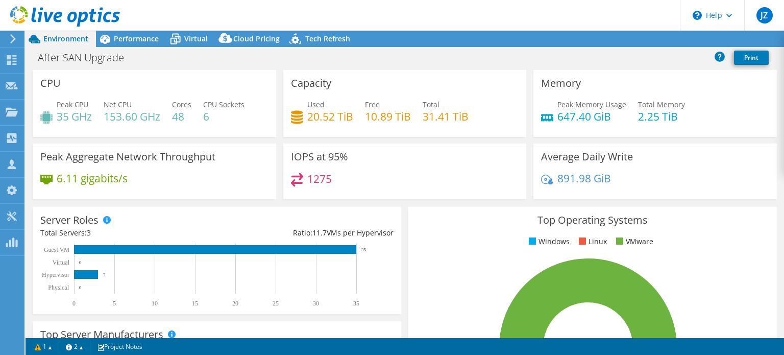
select select "USD"
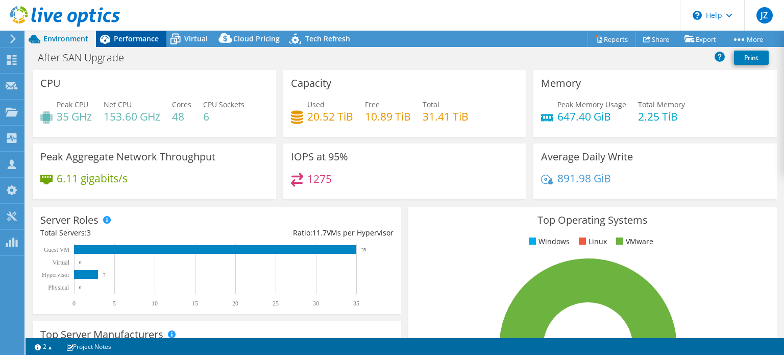
click at [133, 35] on span "Performance" at bounding box center [136, 39] width 45 height 10
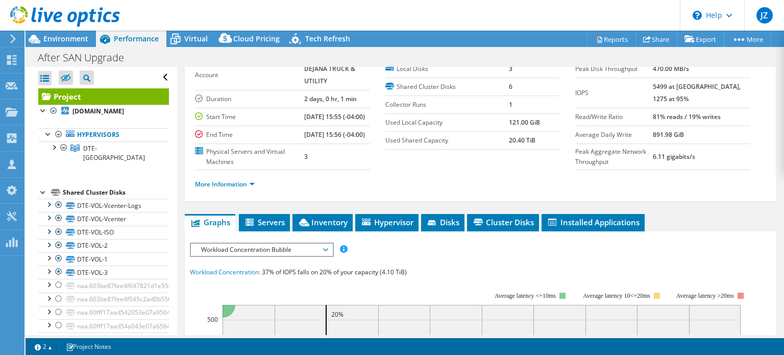
scroll to position [153, 0]
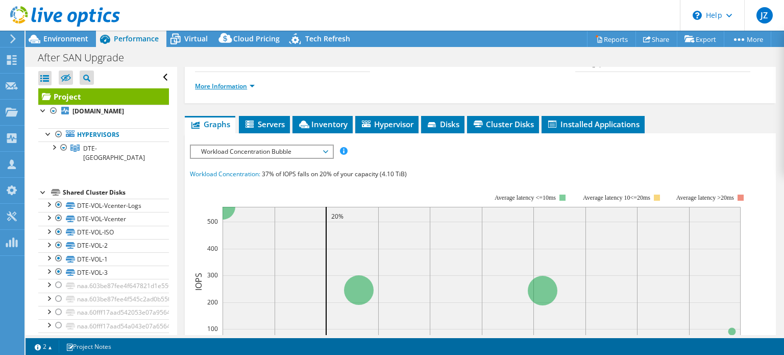
click at [234, 90] on link "More Information" at bounding box center [225, 86] width 60 height 9
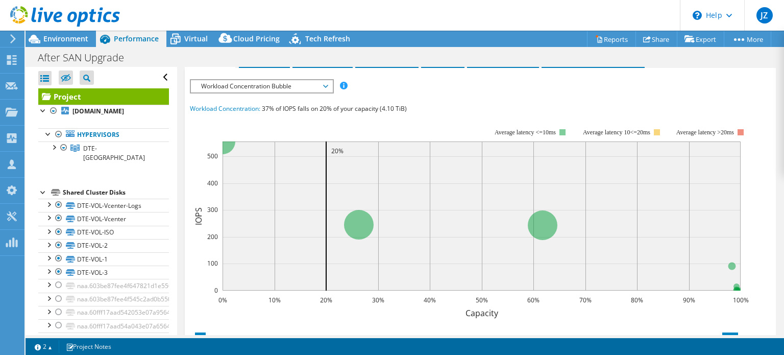
scroll to position [357, 0]
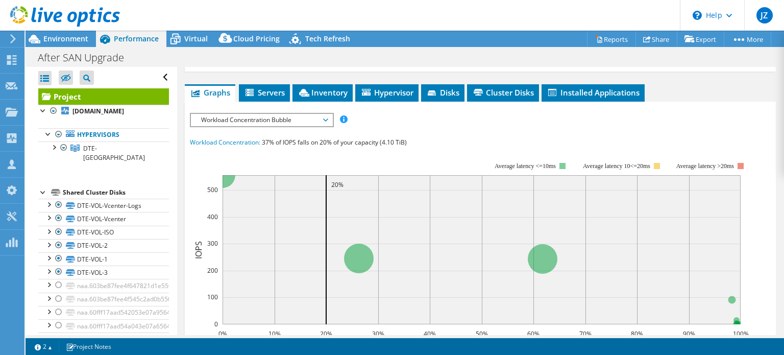
click at [288, 126] on span "Workload Concentration Bubble" at bounding box center [261, 120] width 131 height 12
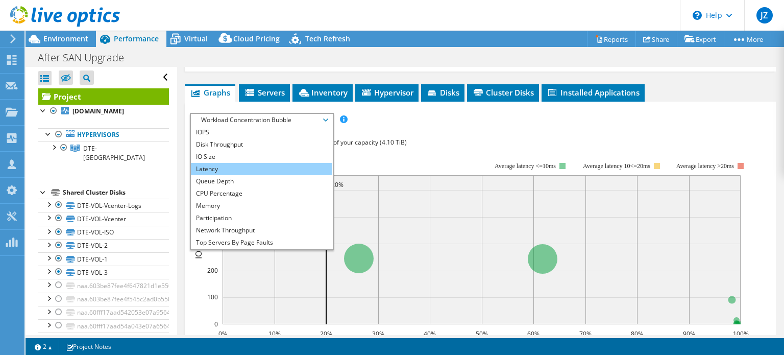
click at [248, 175] on li "Latency" at bounding box center [261, 169] width 141 height 12
